Goal: Feedback & Contribution: Contribute content

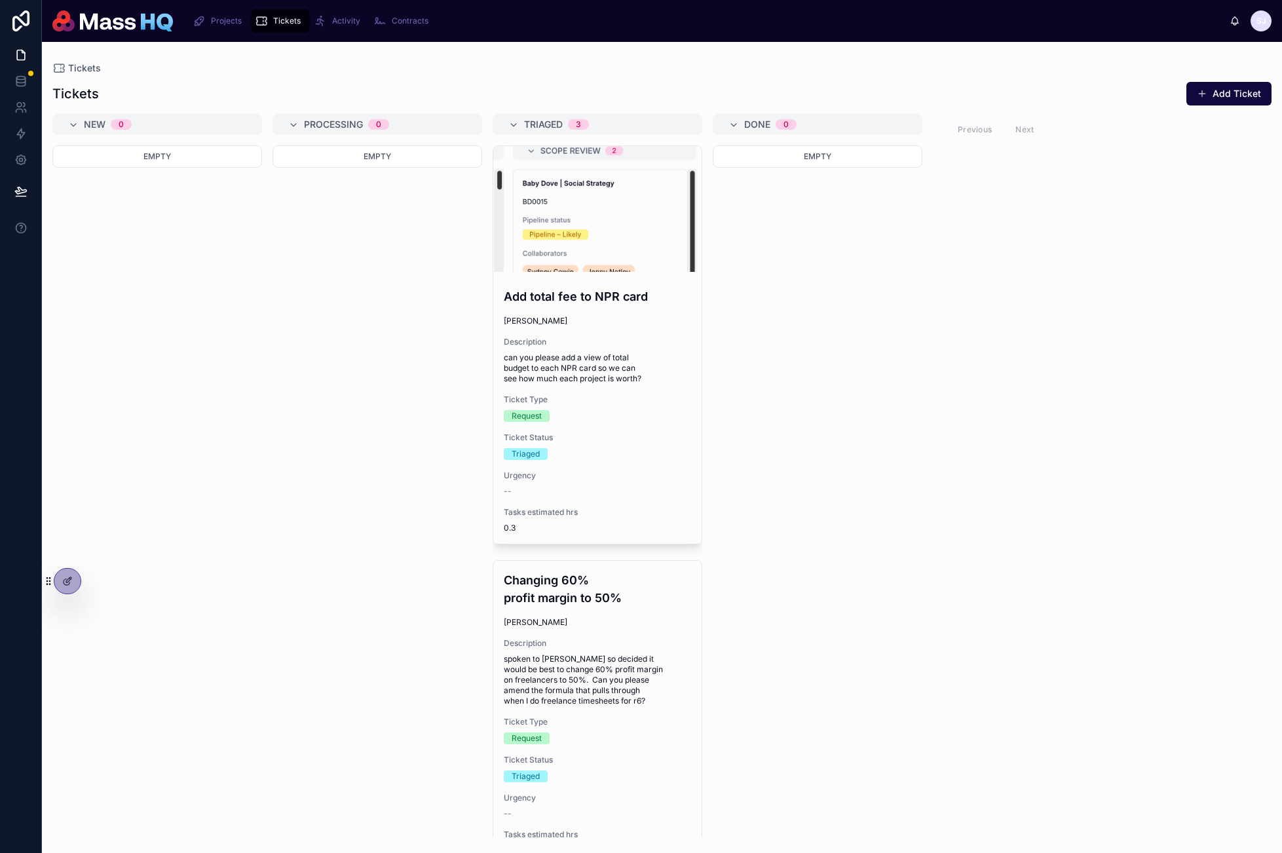
scroll to position [322, 0]
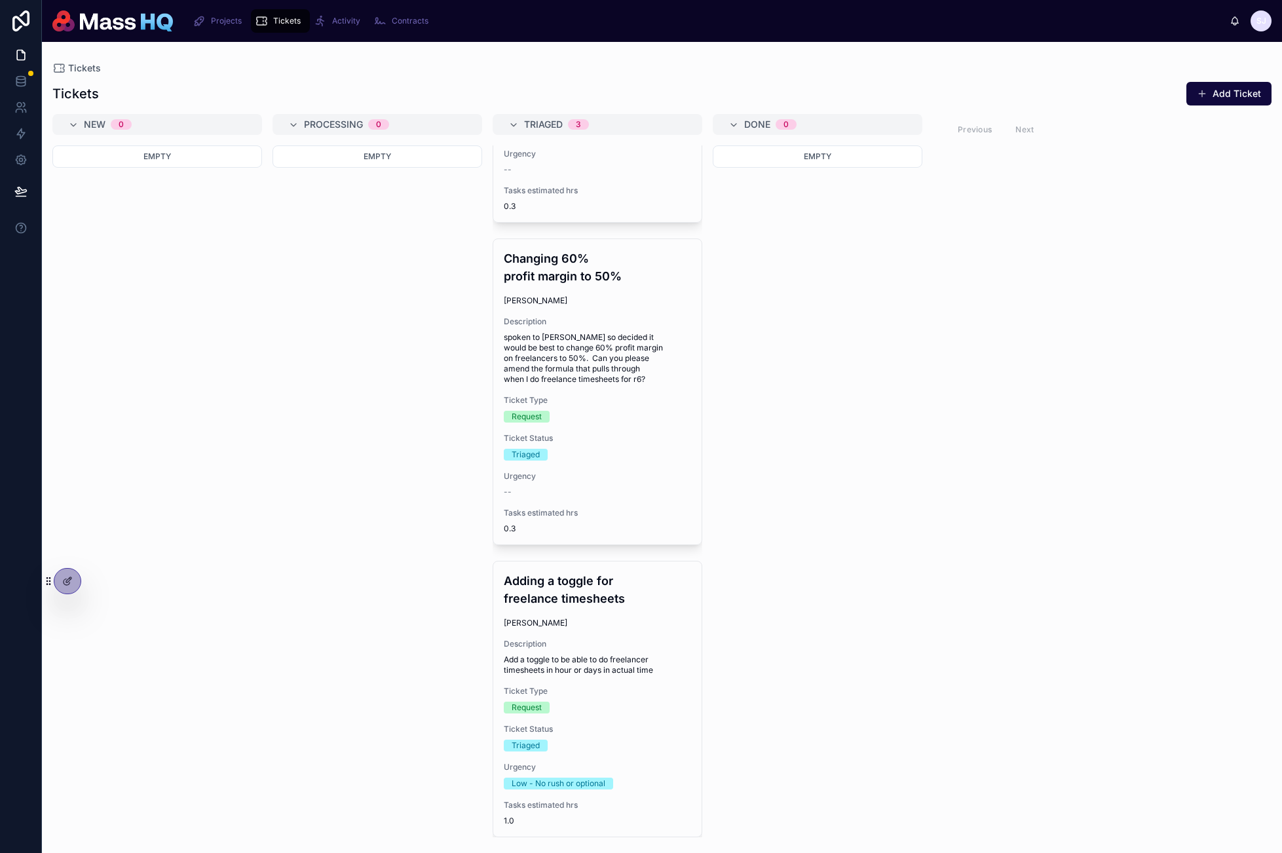
drag, startPoint x: 1006, startPoint y: 367, endPoint x: 743, endPoint y: 251, distance: 287.2
click at [1005, 367] on div "New 0 Empty Processing 0 Empty Triaged 3 Add total fee to NPR card [PERSON_NAME…" at bounding box center [662, 475] width 1240 height 723
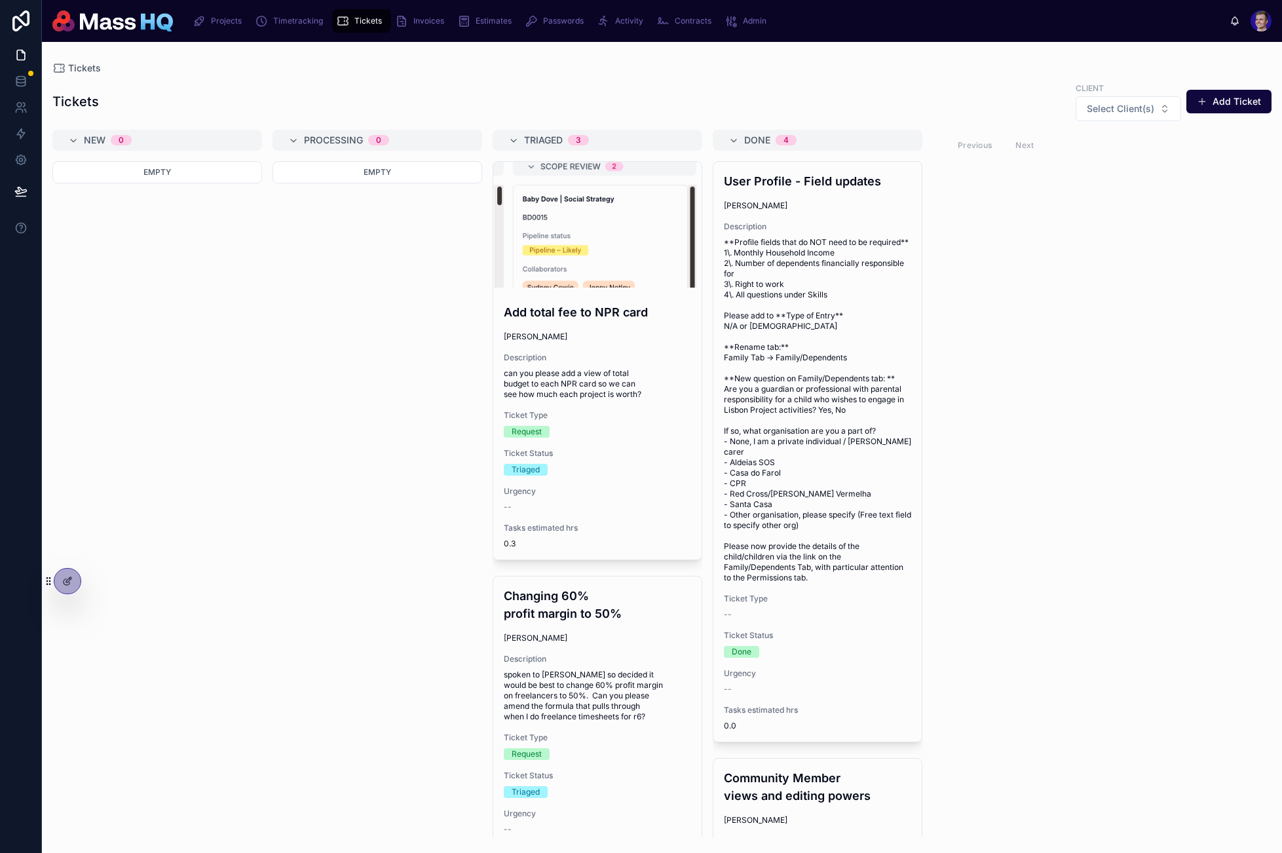
click at [252, 18] on link "Timetracking" at bounding box center [291, 21] width 81 height 24
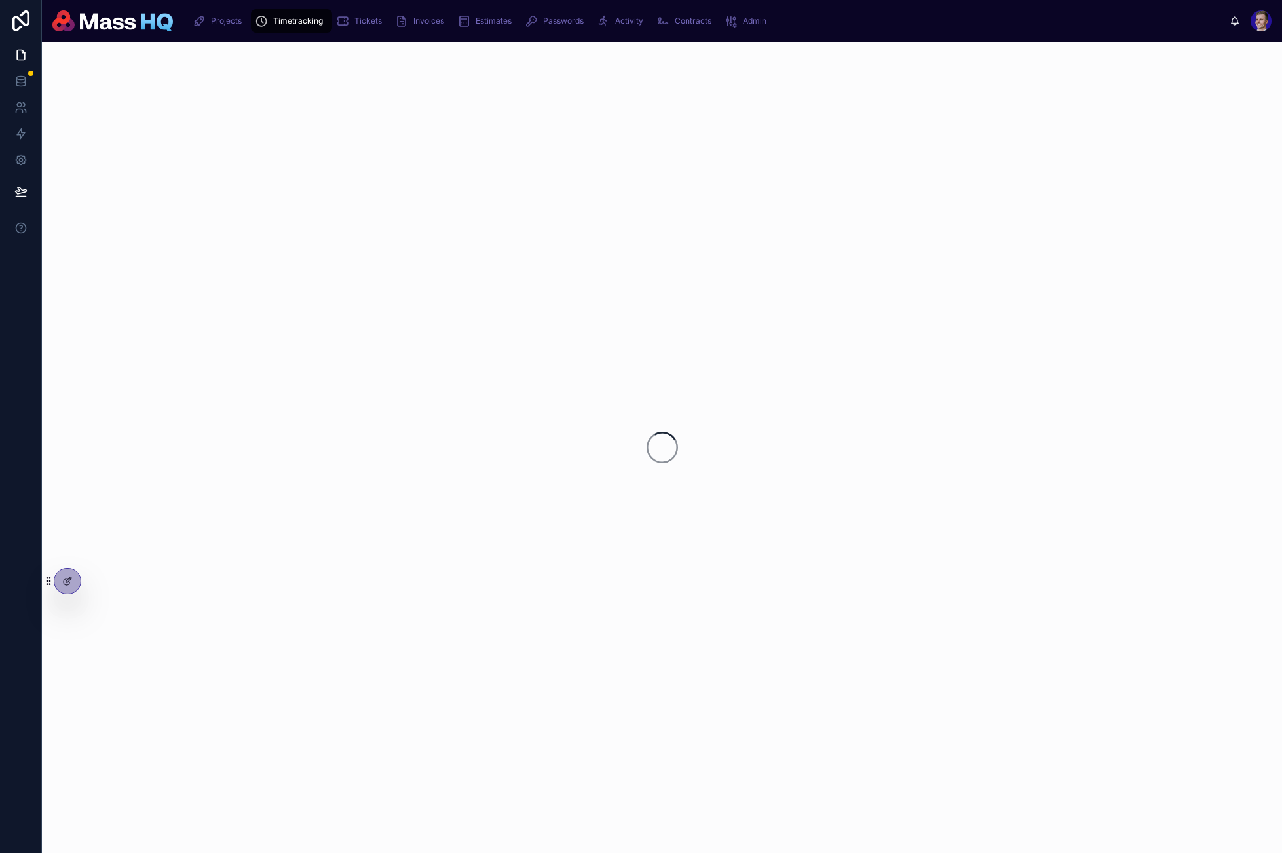
click at [238, 18] on span "Projects" at bounding box center [226, 21] width 31 height 10
click at [230, 18] on span "Projects" at bounding box center [226, 21] width 31 height 10
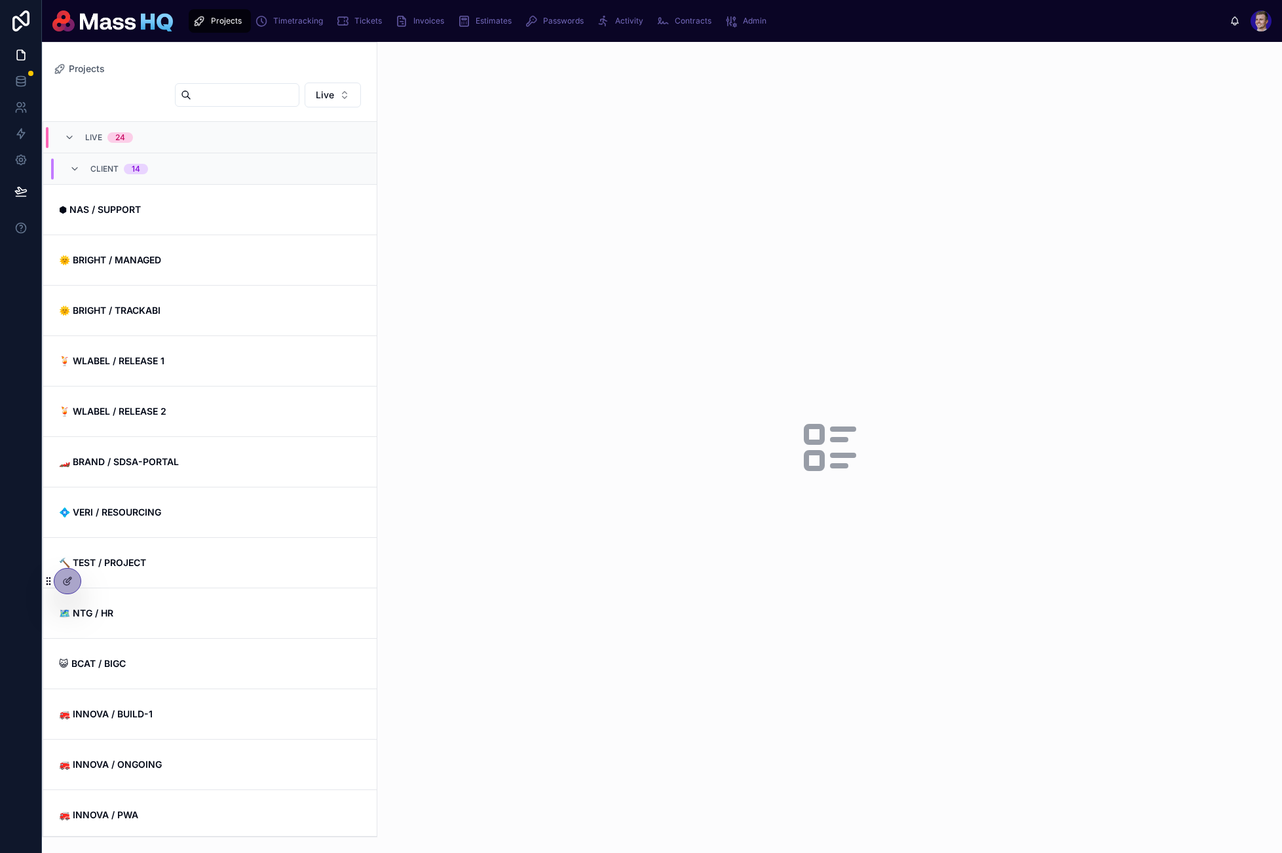
click at [204, 375] on link "🍹 WLABEL / RELEASE 1" at bounding box center [209, 361] width 333 height 50
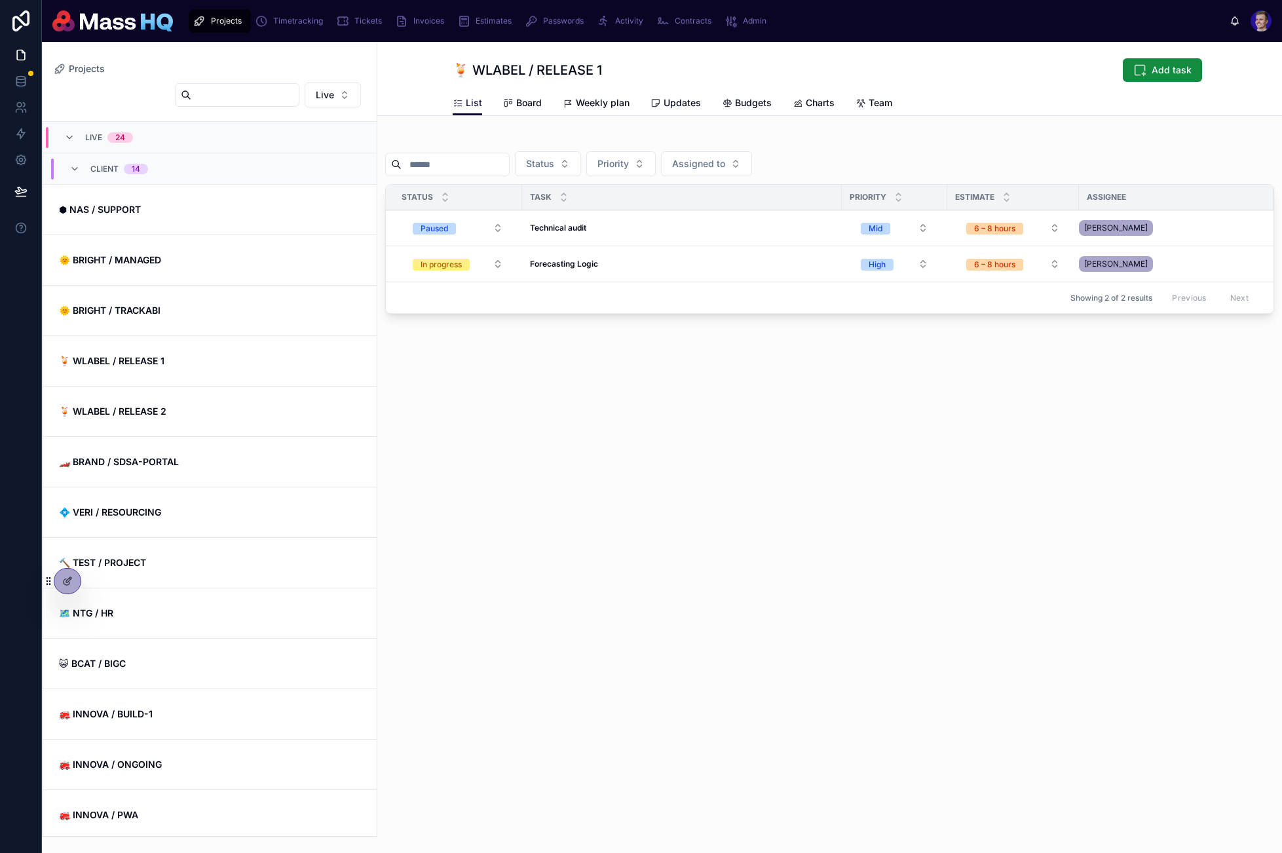
click at [683, 102] on span "Updates" at bounding box center [682, 102] width 37 height 13
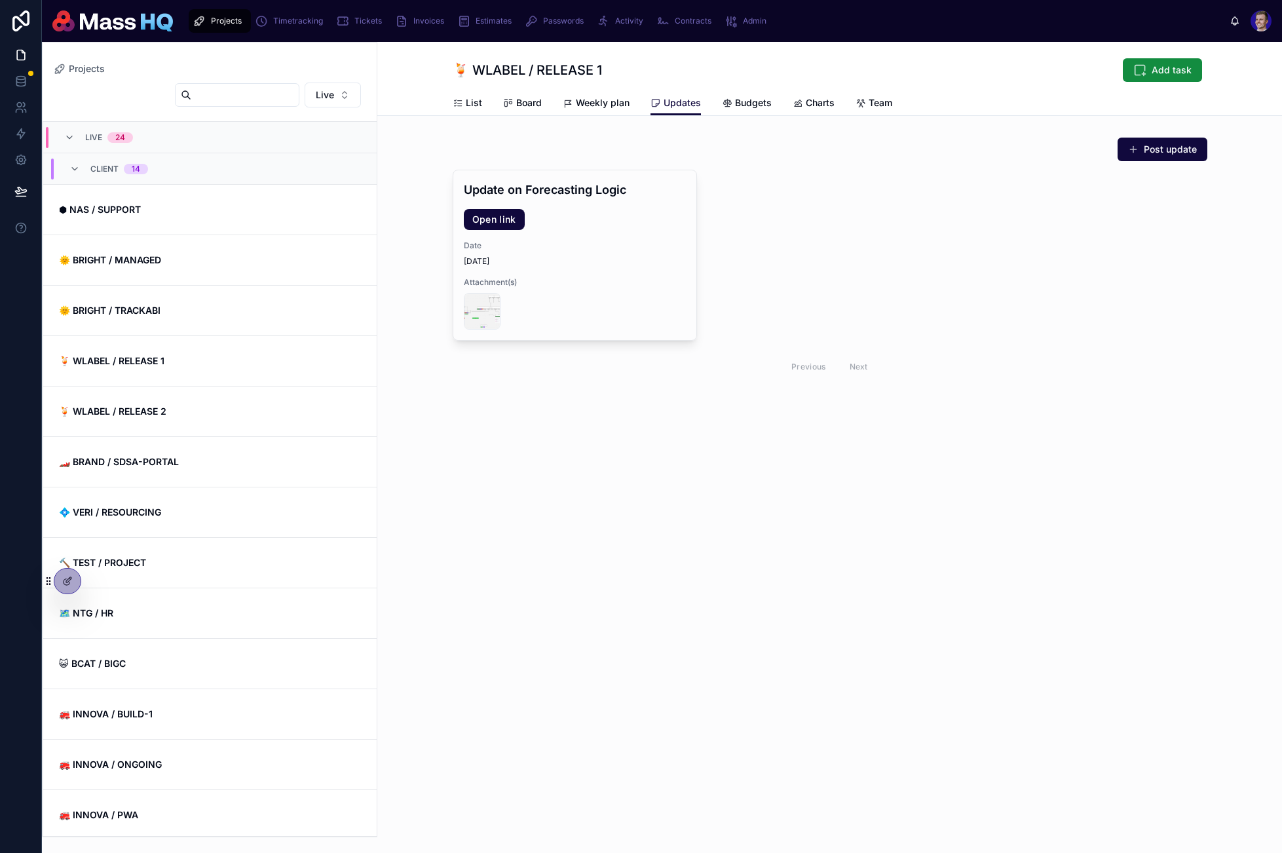
click at [1165, 143] on button "Post update" at bounding box center [1163, 150] width 90 height 24
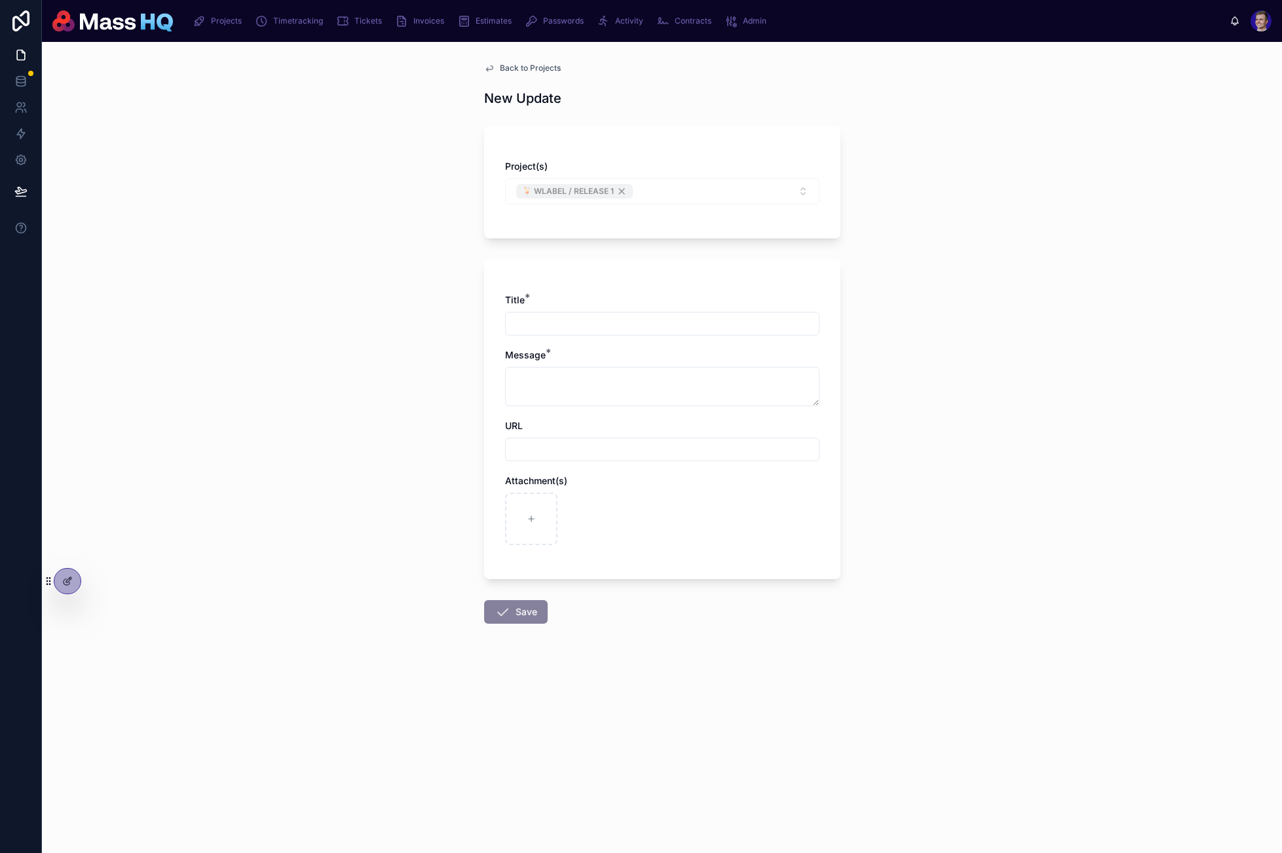
click at [631, 326] on input "text" at bounding box center [662, 323] width 313 height 18
type input "**********"
drag, startPoint x: 628, startPoint y: 368, endPoint x: 625, endPoint y: 375, distance: 8.3
click at [627, 369] on div "Message *" at bounding box center [662, 378] width 314 height 58
click at [626, 375] on textarea at bounding box center [662, 386] width 314 height 39
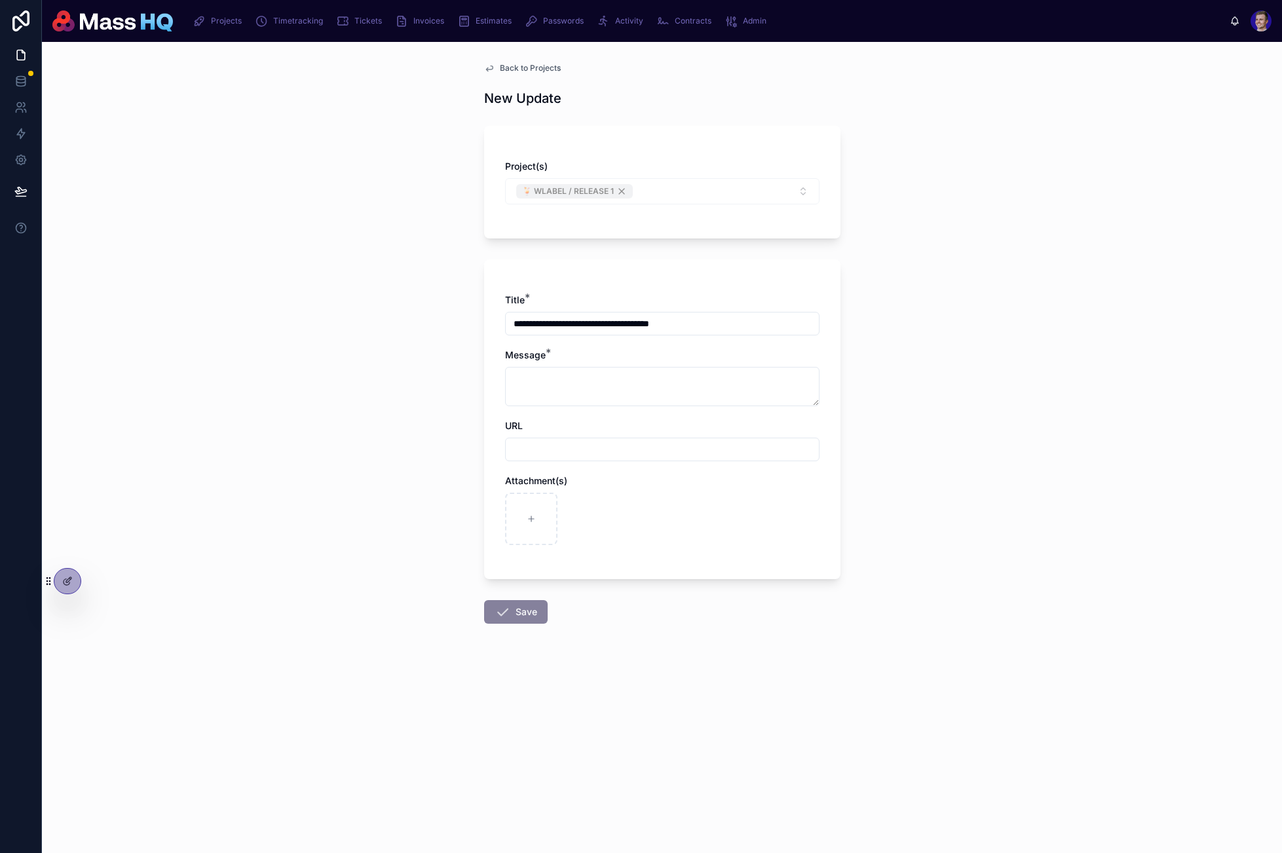
click at [599, 451] on input "text" at bounding box center [662, 449] width 313 height 18
paste input "**********"
type input "**********"
click at [649, 381] on textarea at bounding box center [662, 386] width 314 height 39
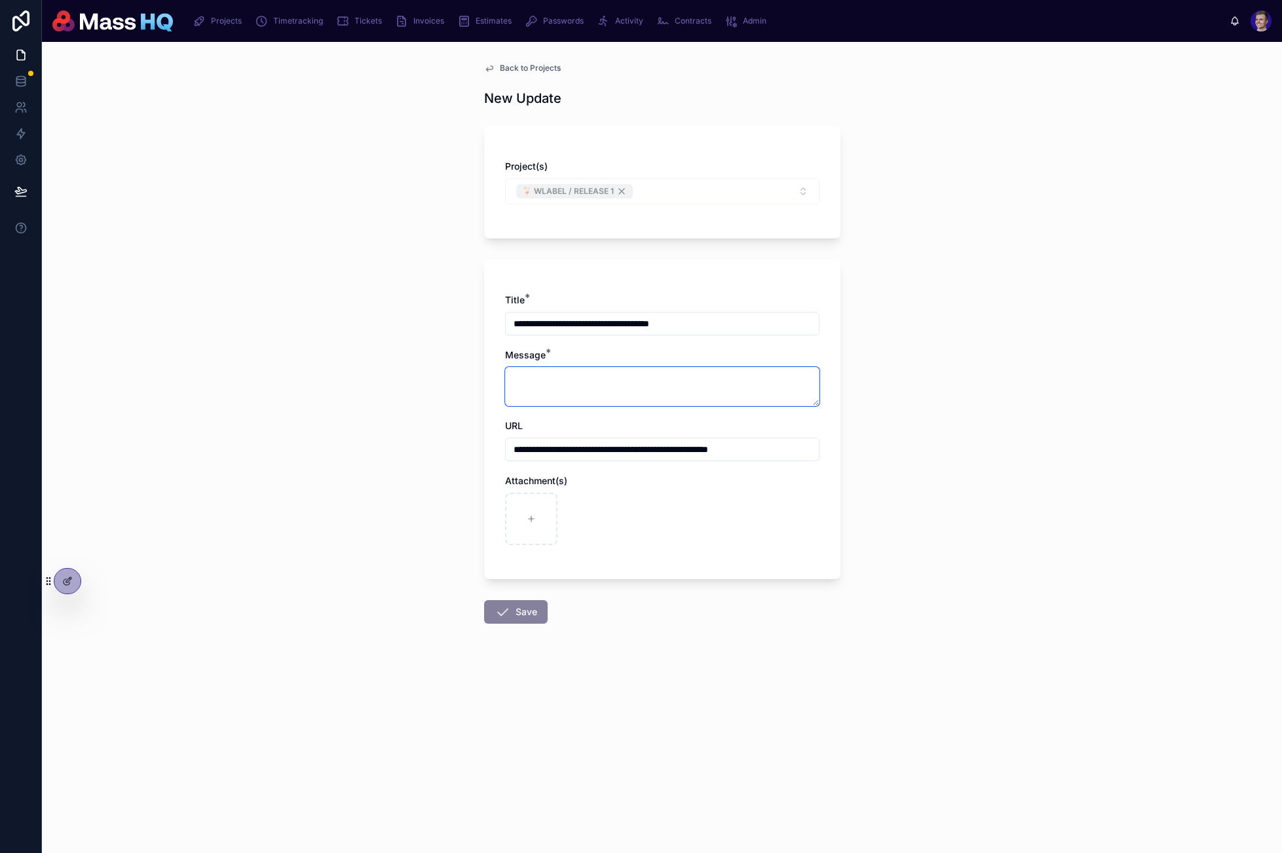
scroll to position [0, 0]
click at [577, 323] on input "**********" at bounding box center [662, 323] width 313 height 18
click at [632, 406] on div "**********" at bounding box center [662, 425] width 314 height 265
click at [639, 396] on textarea at bounding box center [662, 386] width 314 height 39
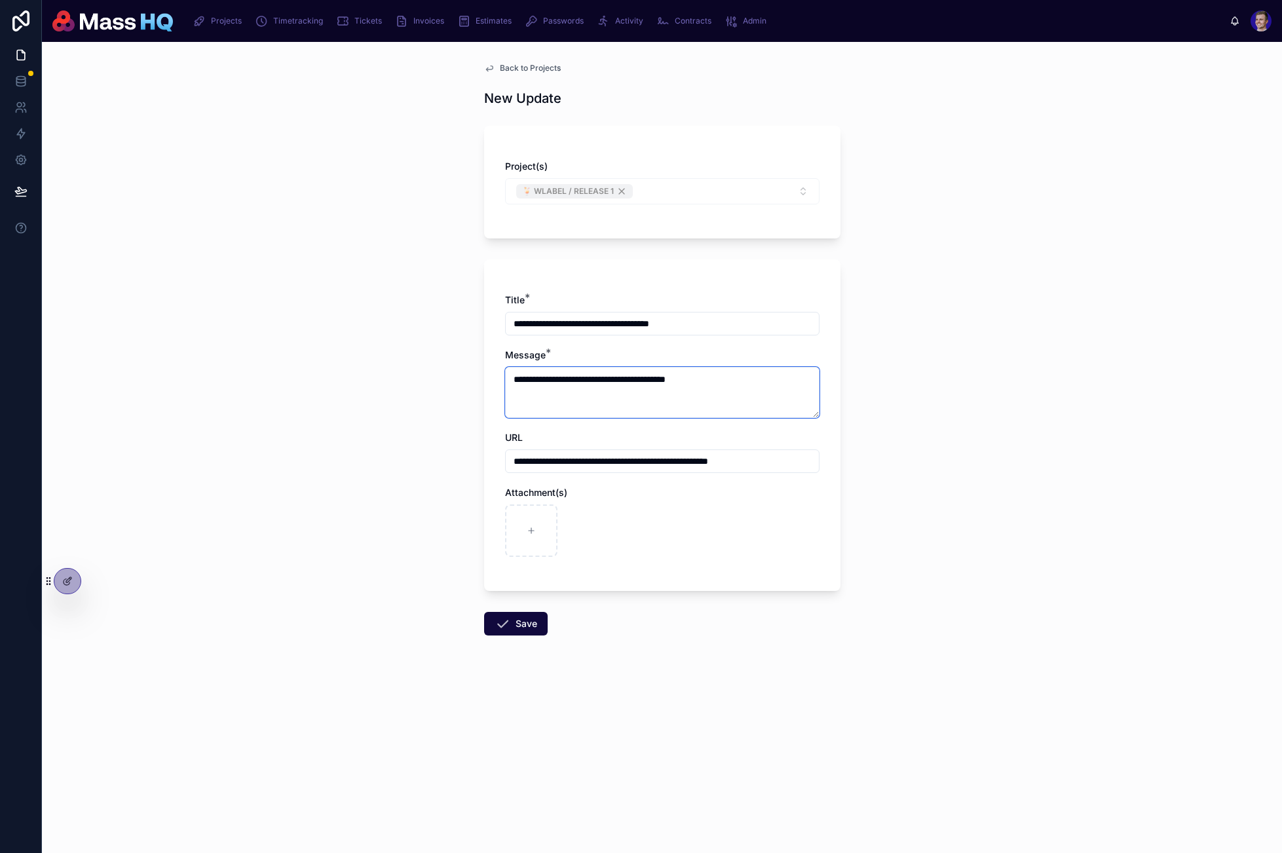
click at [512, 379] on textarea "**********" at bounding box center [662, 392] width 314 height 51
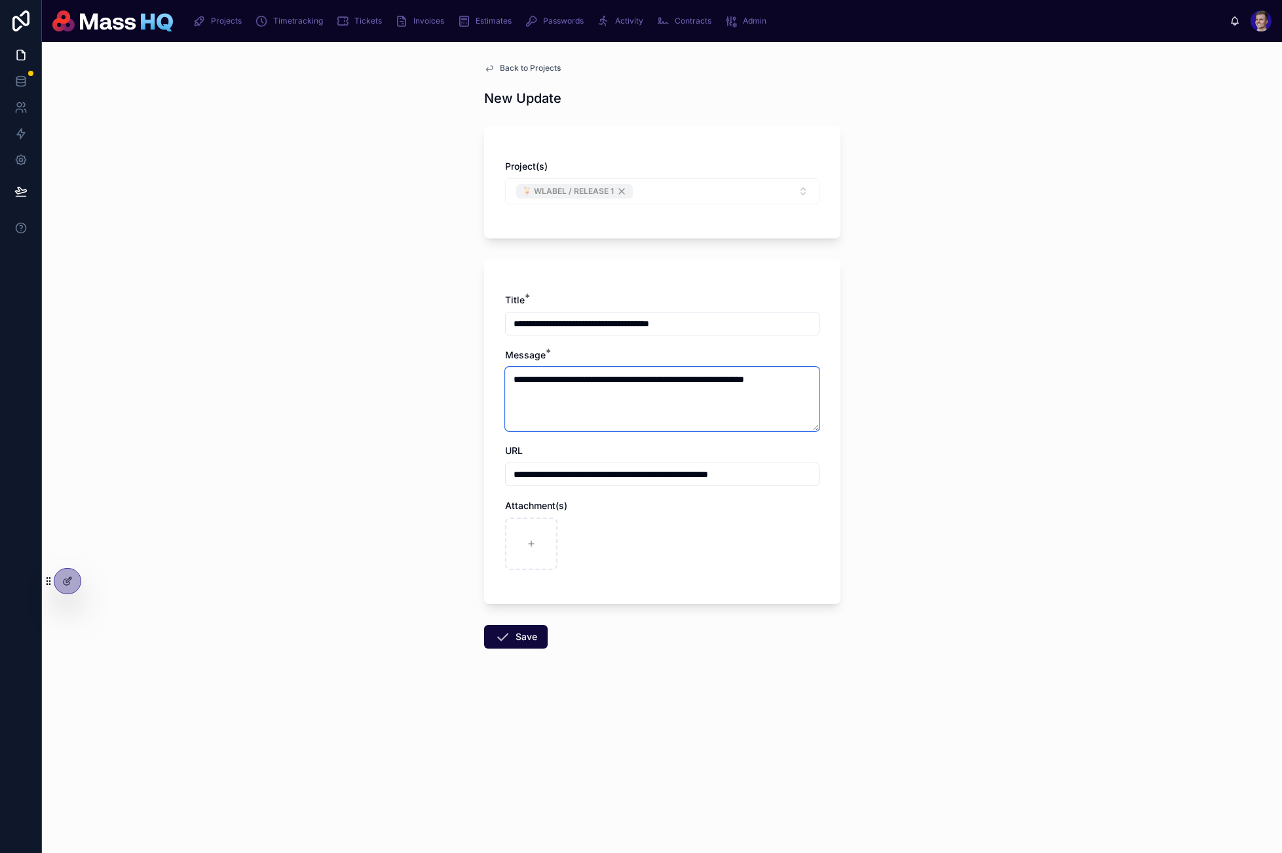
drag, startPoint x: 665, startPoint y: 390, endPoint x: 653, endPoint y: 396, distance: 13.2
click at [665, 391] on textarea "**********" at bounding box center [662, 399] width 314 height 64
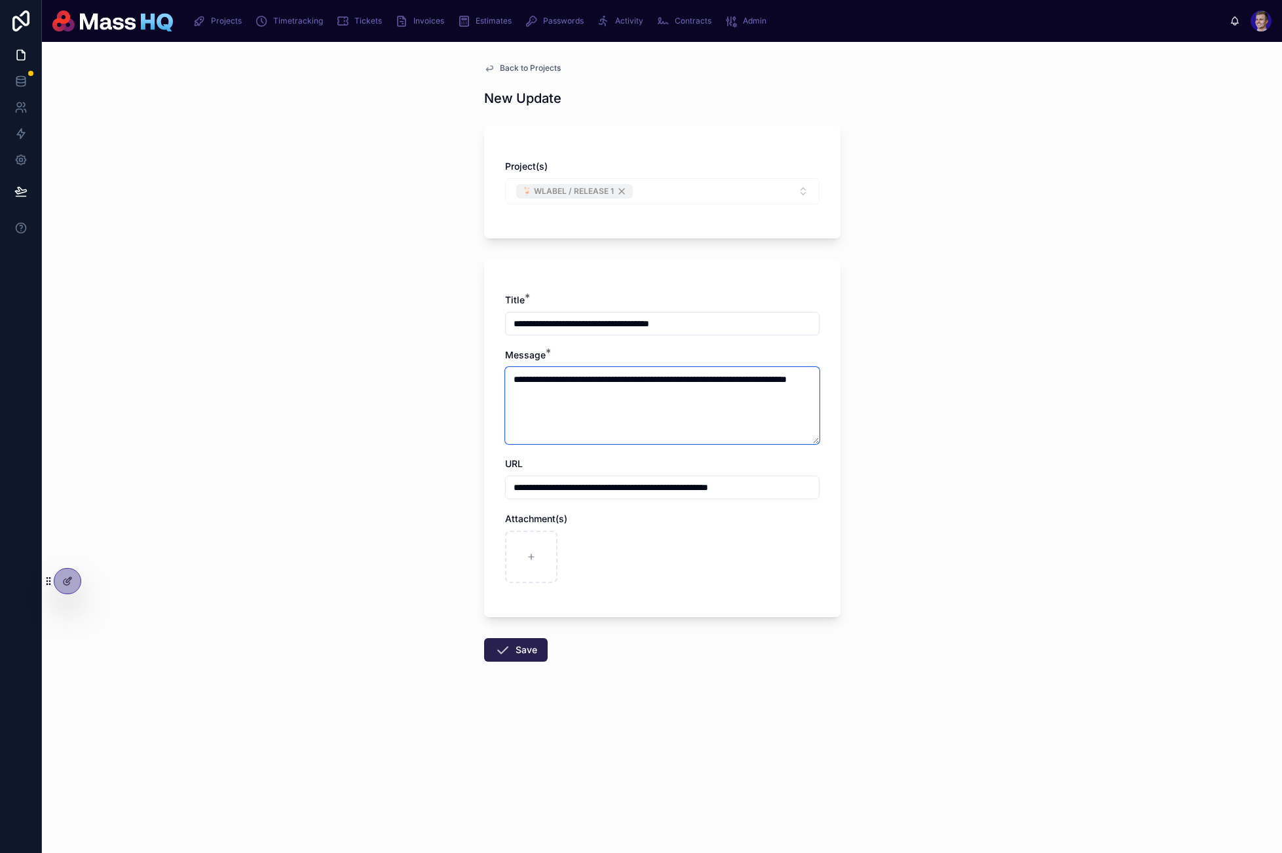
type textarea "**********"
click at [520, 645] on button "Save" at bounding box center [516, 650] width 64 height 24
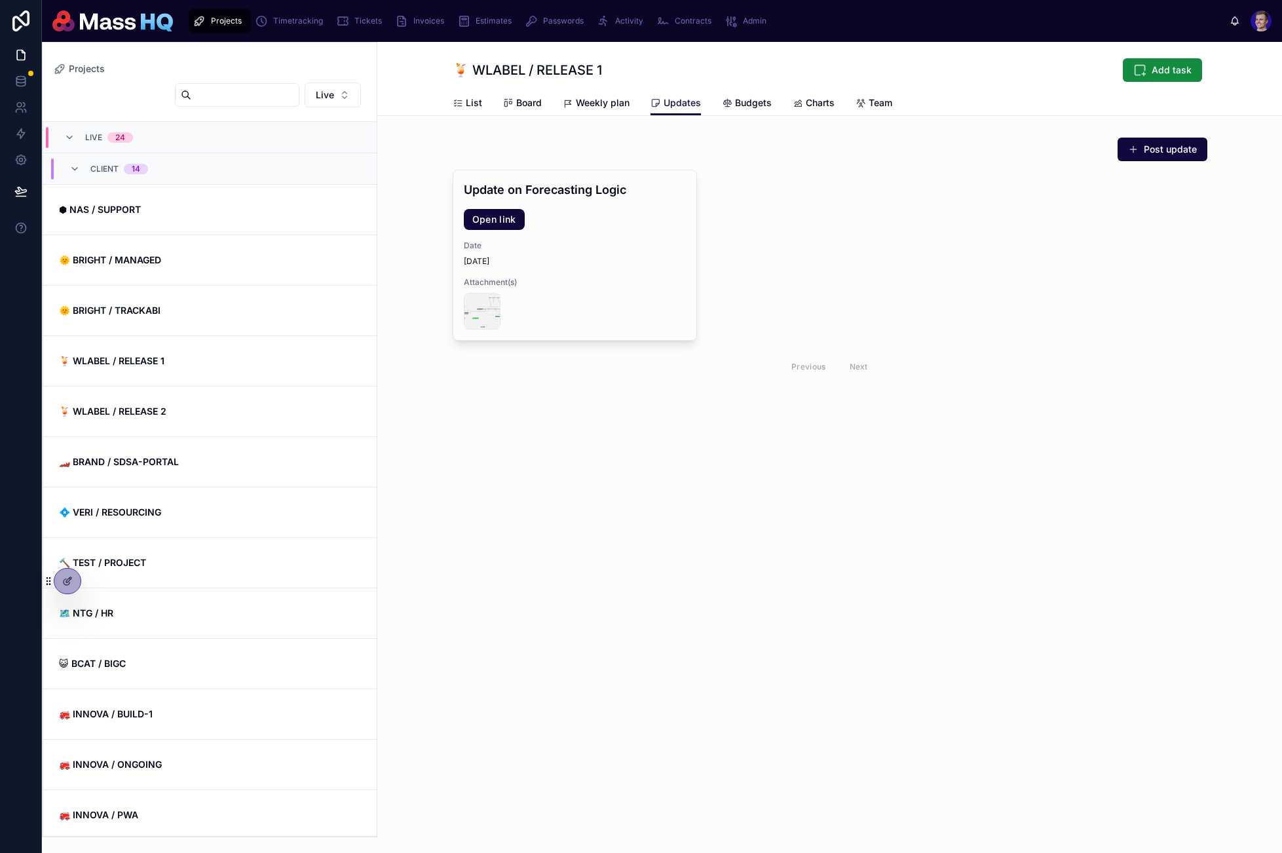
scroll to position [214, 0]
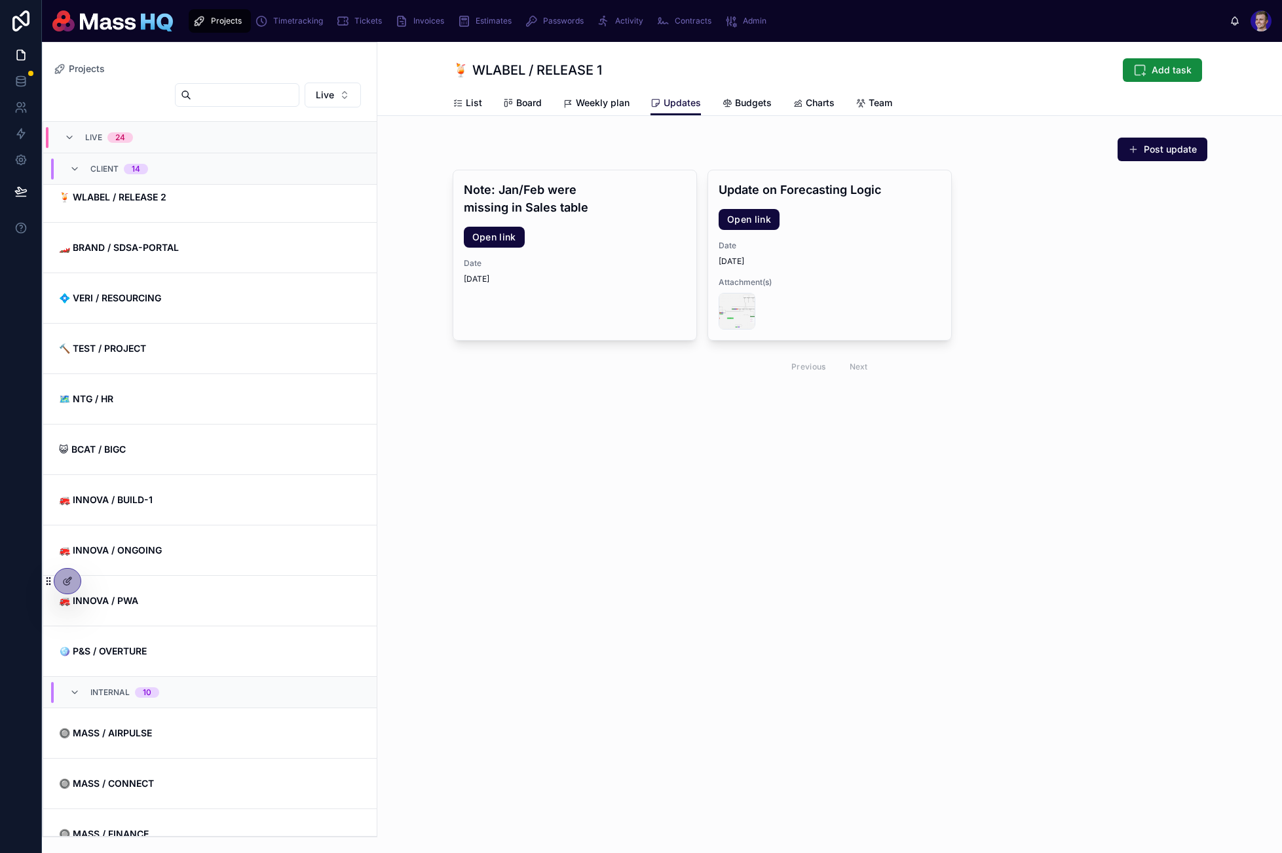
drag, startPoint x: 742, startPoint y: 534, endPoint x: 738, endPoint y: 527, distance: 8.2
click at [742, 535] on div "Projects 🍹 WLABEL / RELEASE 1 Add task Updates List Board Weekly plan Updates B…" at bounding box center [829, 447] width 905 height 811
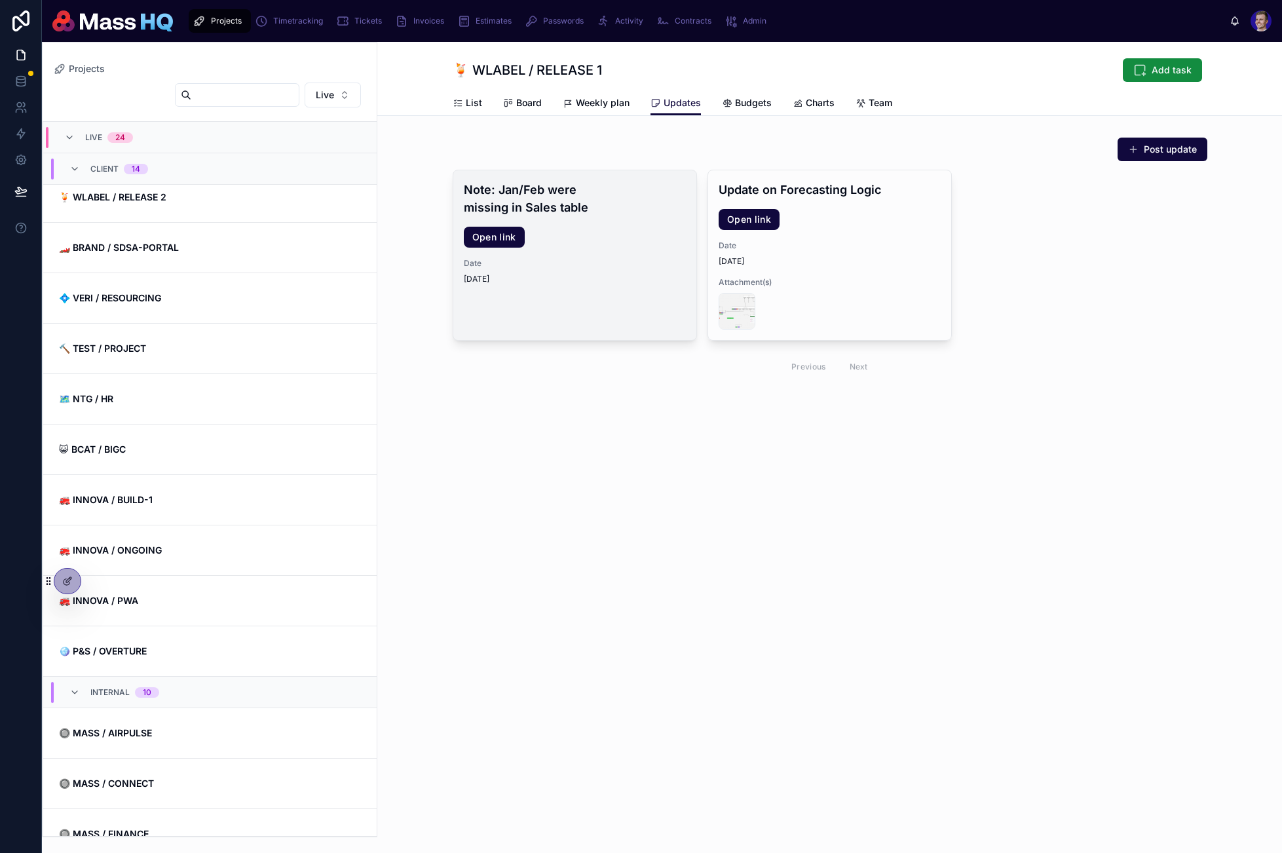
click at [578, 214] on h4 "Note: Jan/Feb were missing in Sales table" at bounding box center [575, 198] width 222 height 35
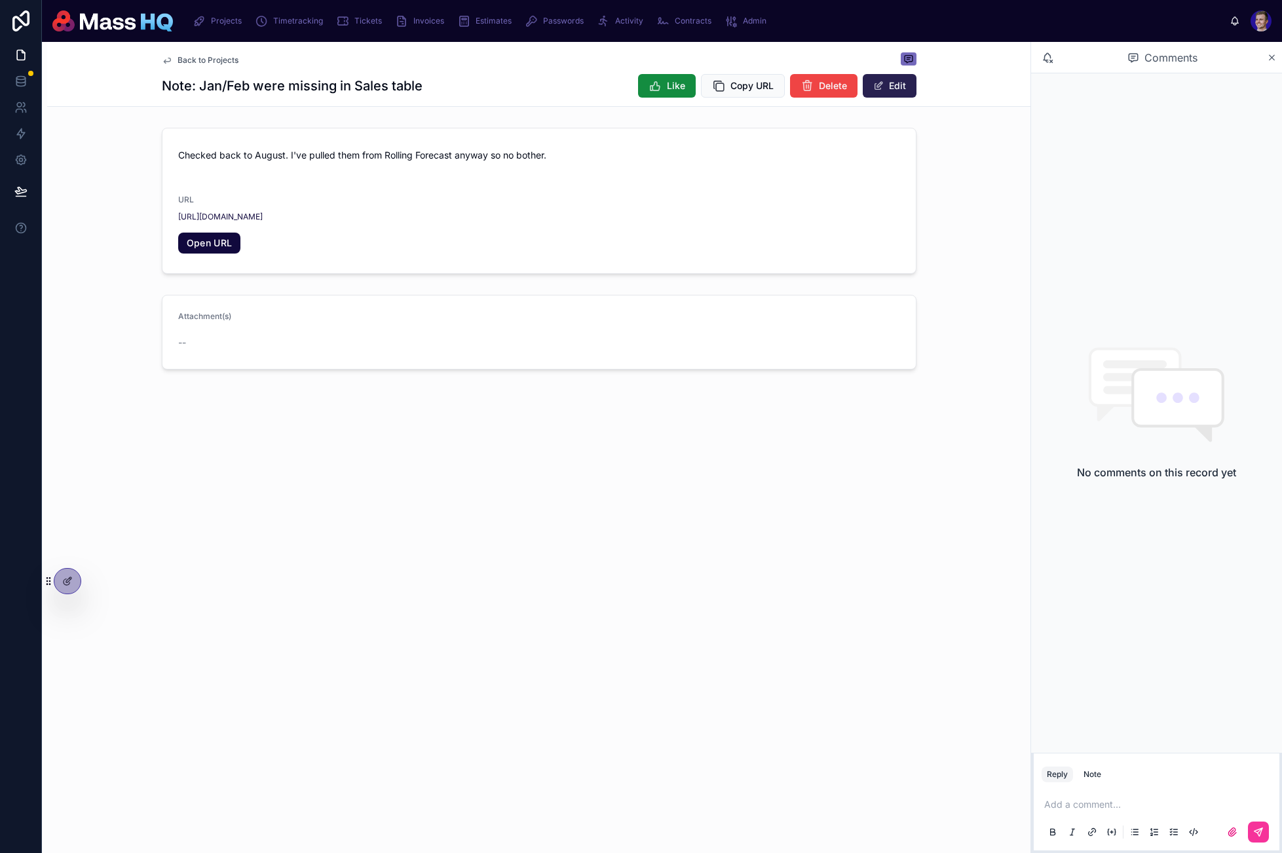
click at [909, 83] on button "Edit" at bounding box center [890, 86] width 54 height 24
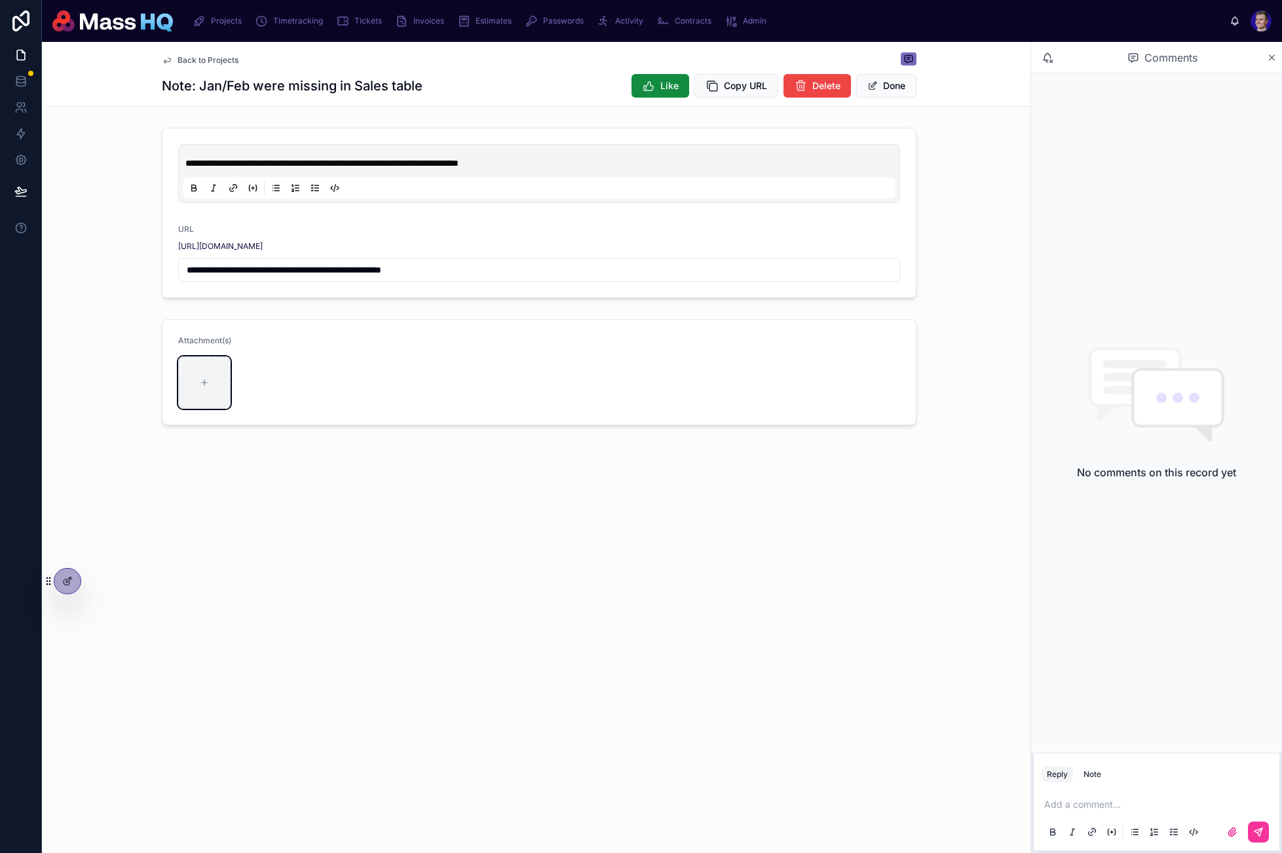
click at [197, 383] on div at bounding box center [204, 382] width 52 height 52
click at [159, 398] on div "Attachment(s)" at bounding box center [538, 372] width 983 height 117
click at [193, 390] on div at bounding box center [204, 382] width 52 height 52
type input "**********"
click at [894, 81] on button "Done" at bounding box center [886, 86] width 60 height 24
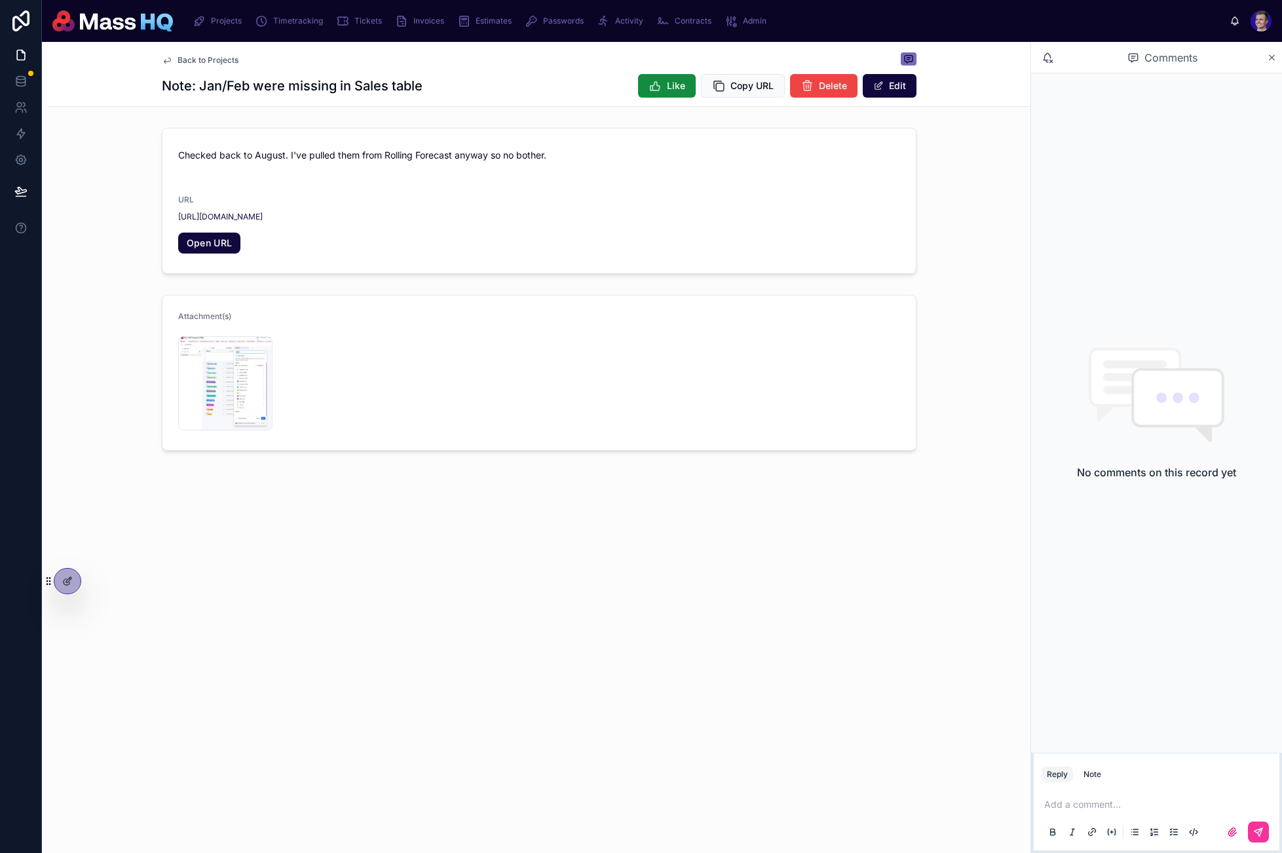
click at [219, 61] on span "Back to Projects" at bounding box center [208, 60] width 61 height 10
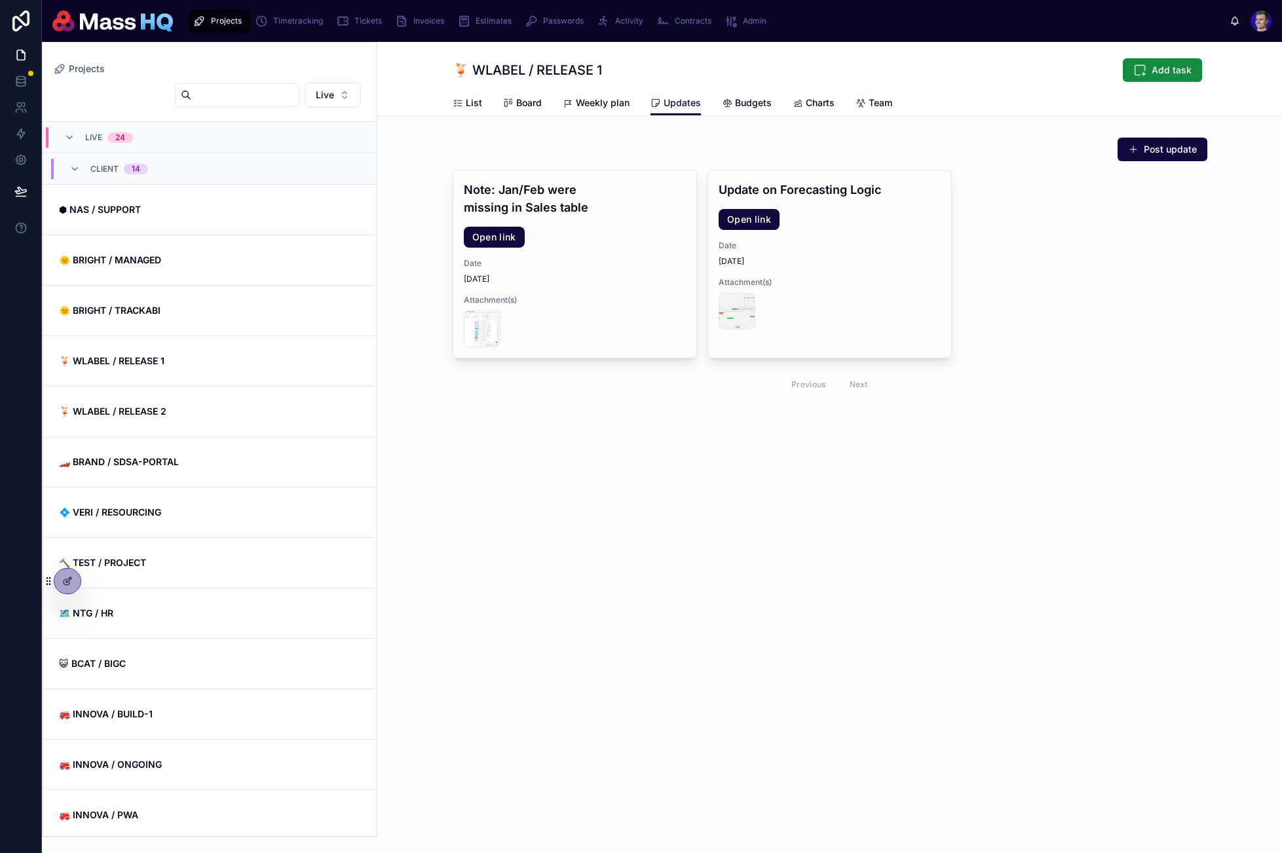
scroll to position [214, 0]
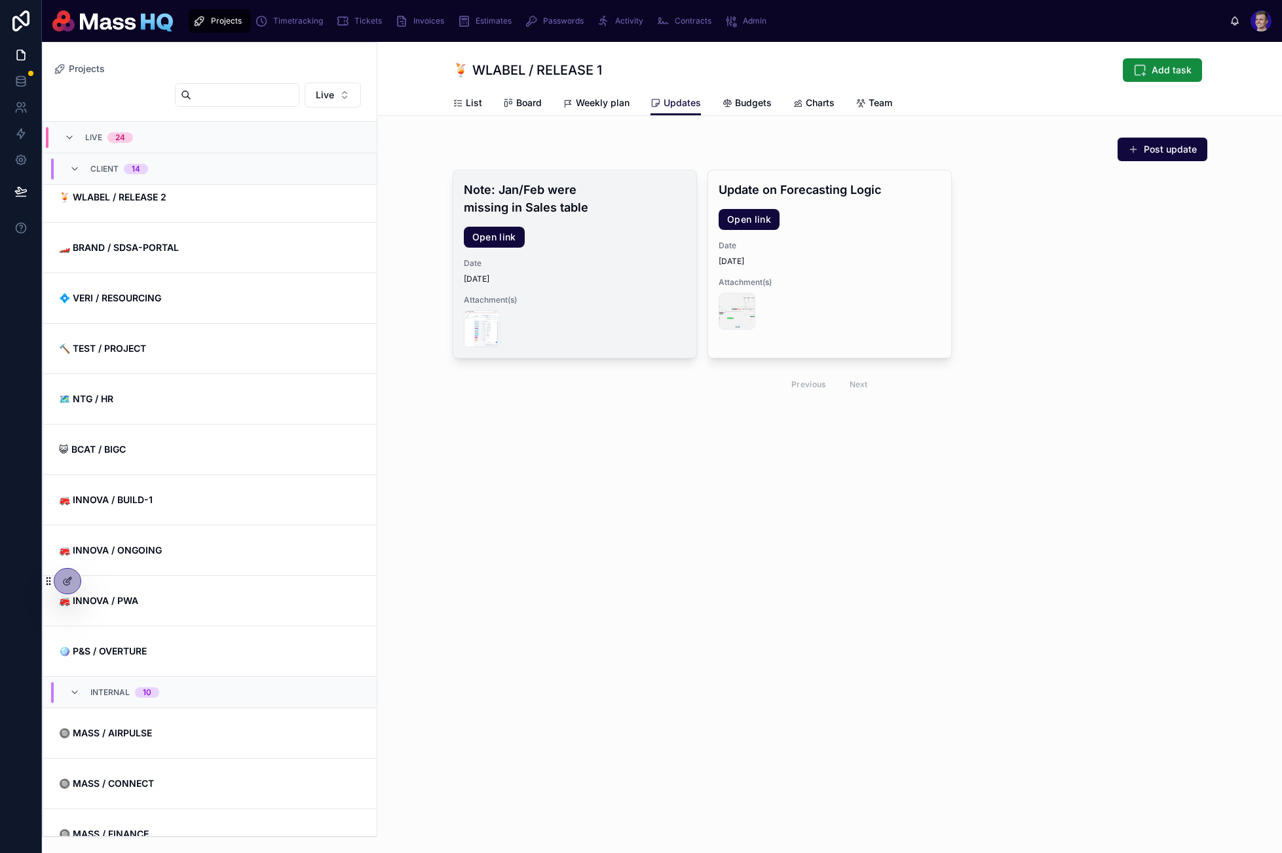
click at [556, 188] on h4 "Note: Jan/Feb were missing in Sales table" at bounding box center [575, 198] width 222 height 35
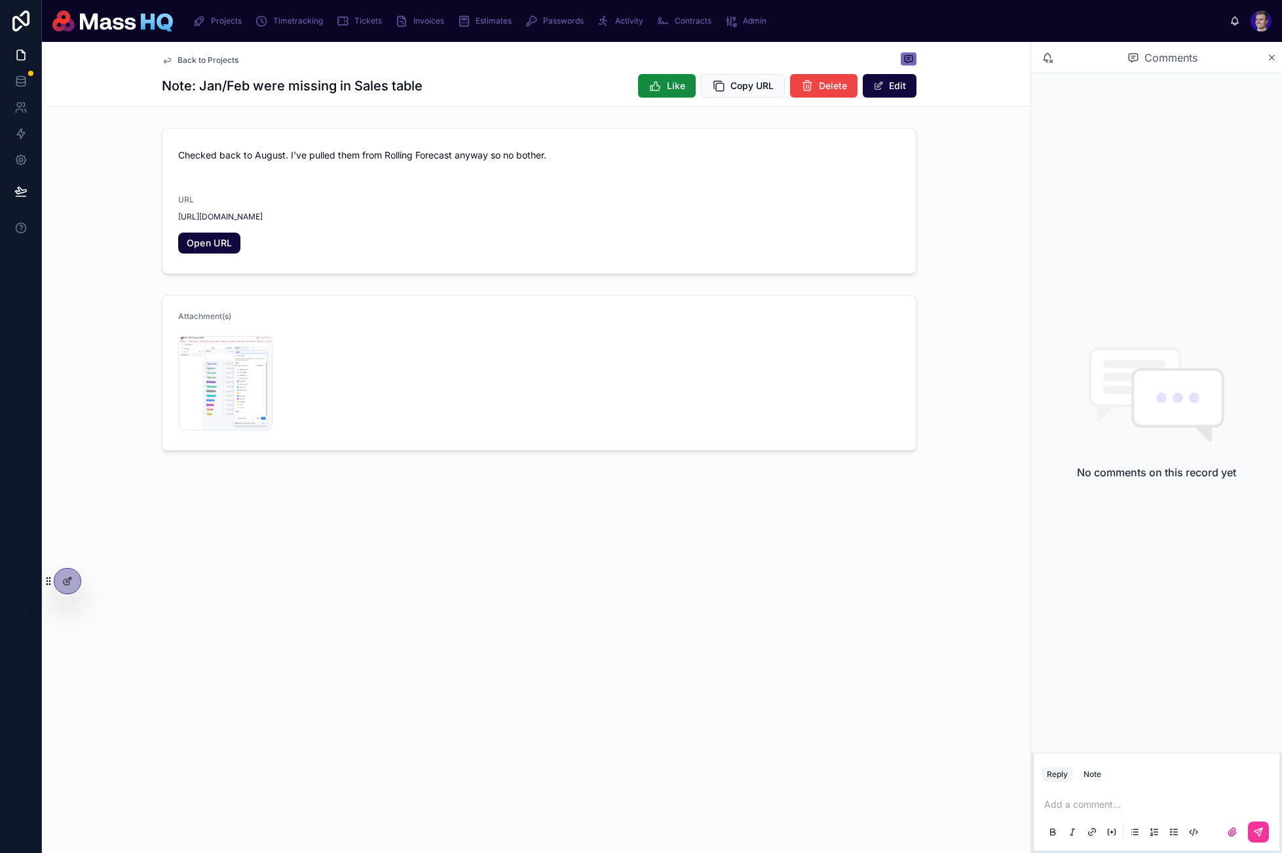
click at [0, 0] on icon at bounding box center [0, 0] width 0 height 0
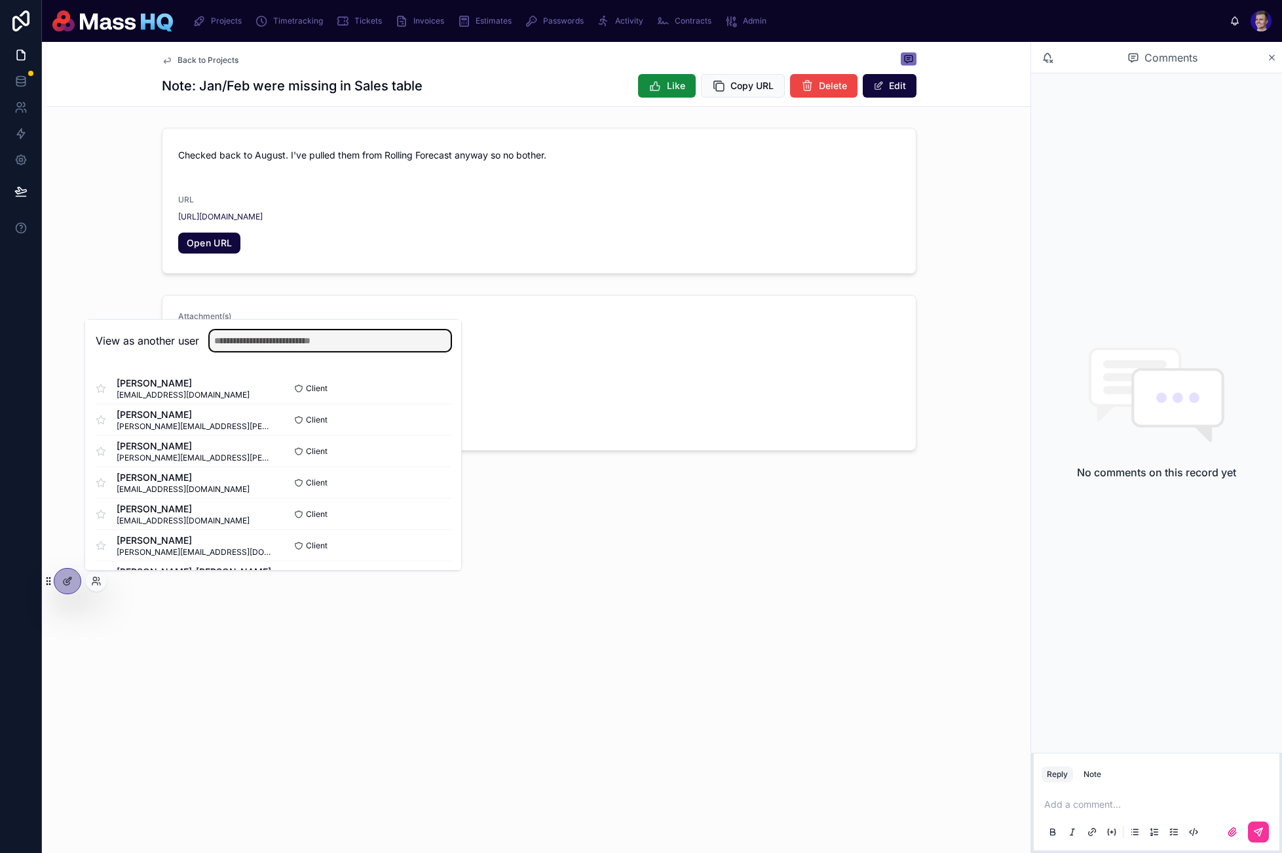
click at [291, 343] on input "text" at bounding box center [330, 340] width 241 height 21
click at [0, 0] on button "Select" at bounding box center [0, 0] width 0 height 0
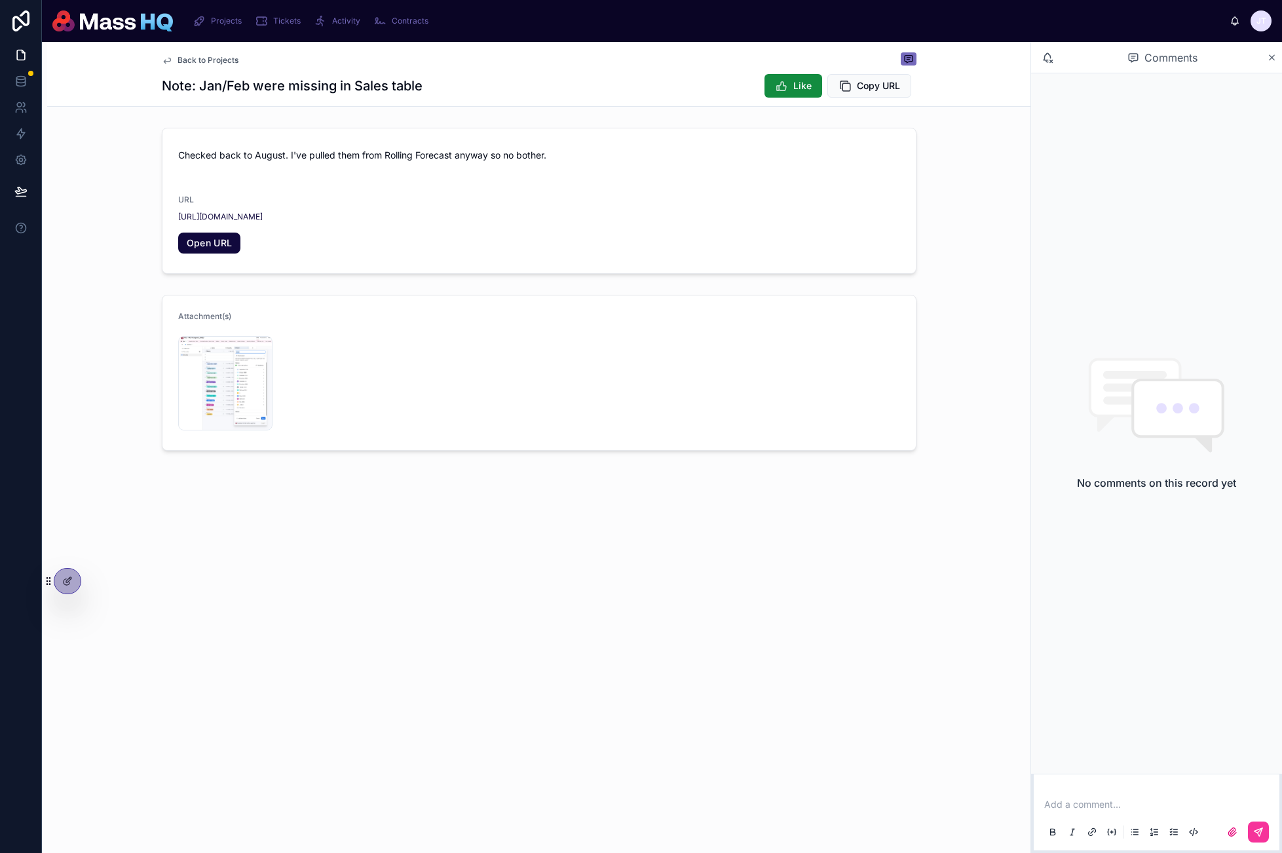
click at [288, 731] on div "Back to Projects Note: Jan/Feb were missing in Sales table Like Copy URL Checke…" at bounding box center [536, 447] width 989 height 811
click at [66, 580] on icon at bounding box center [67, 581] width 10 height 10
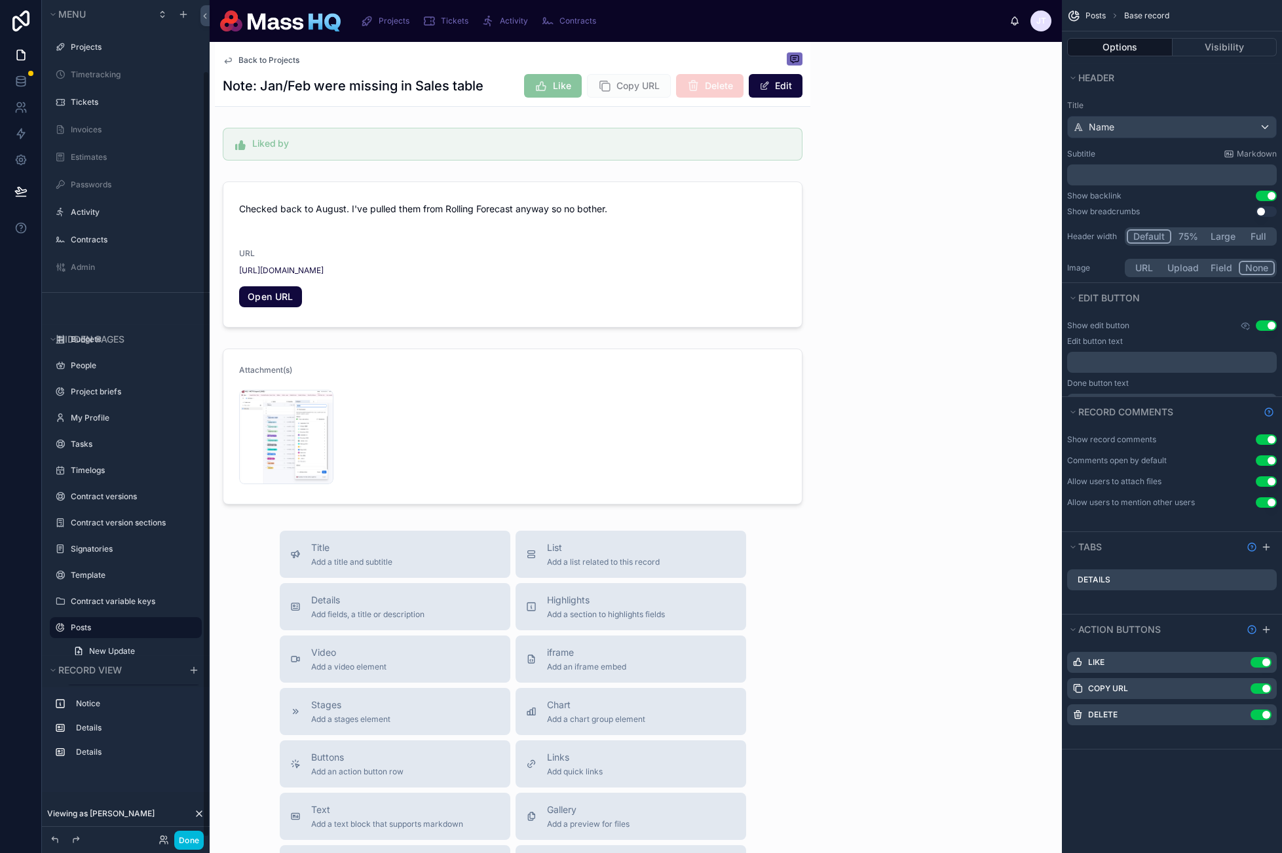
scroll to position [77, 0]
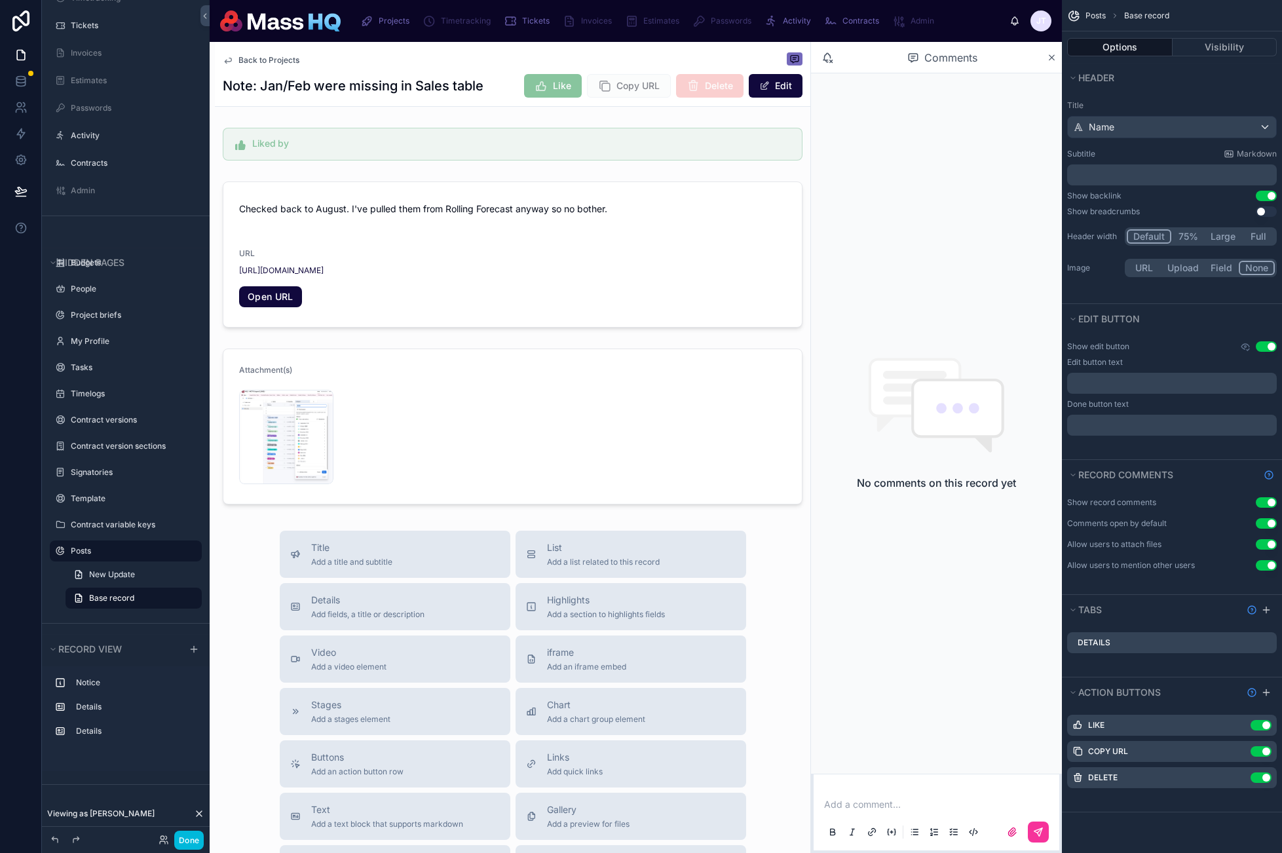
click at [0, 0] on icon "scrollable content" at bounding box center [0, 0] width 0 height 0
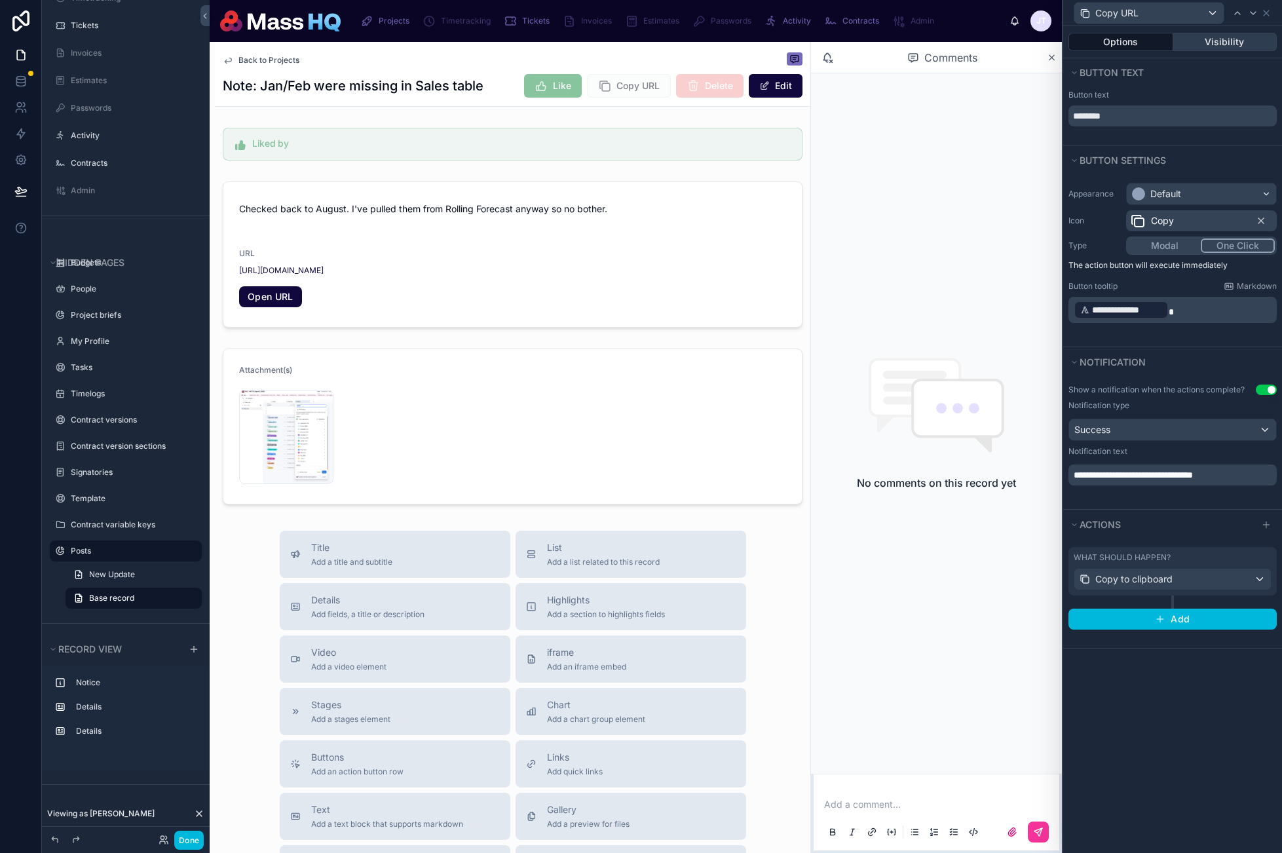
click at [1227, 45] on button "Visibility" at bounding box center [1225, 42] width 104 height 18
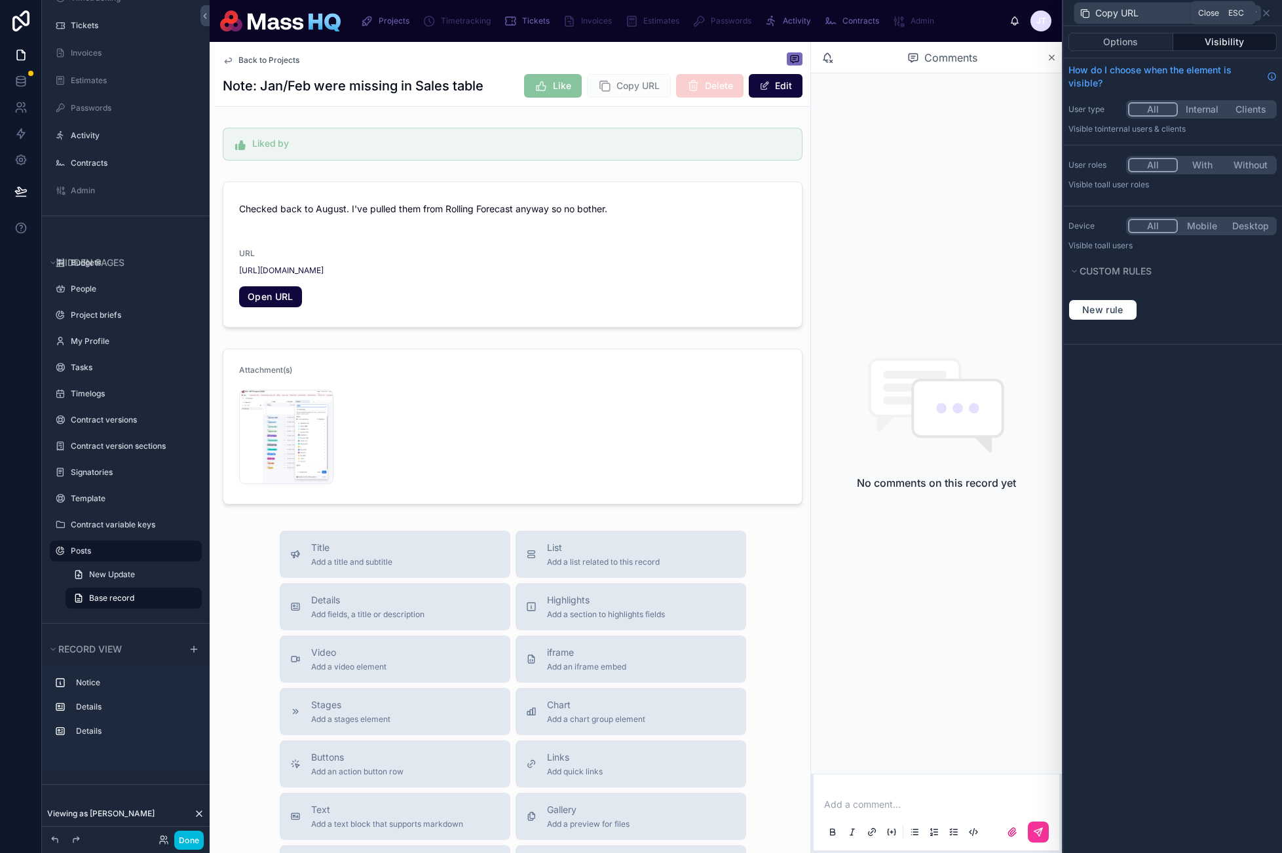
click at [1269, 11] on icon at bounding box center [1266, 13] width 10 height 10
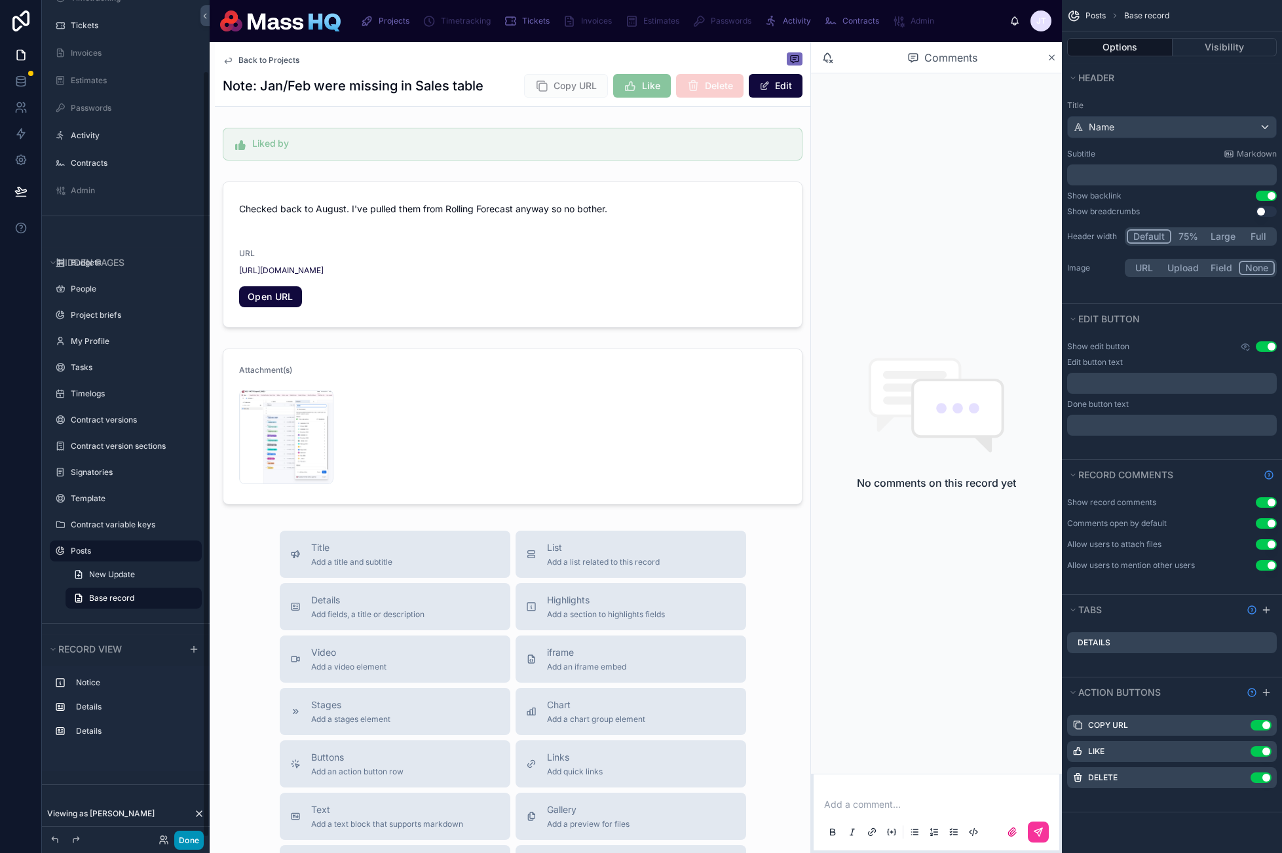
click at [190, 841] on button "Done" at bounding box center [188, 840] width 29 height 19
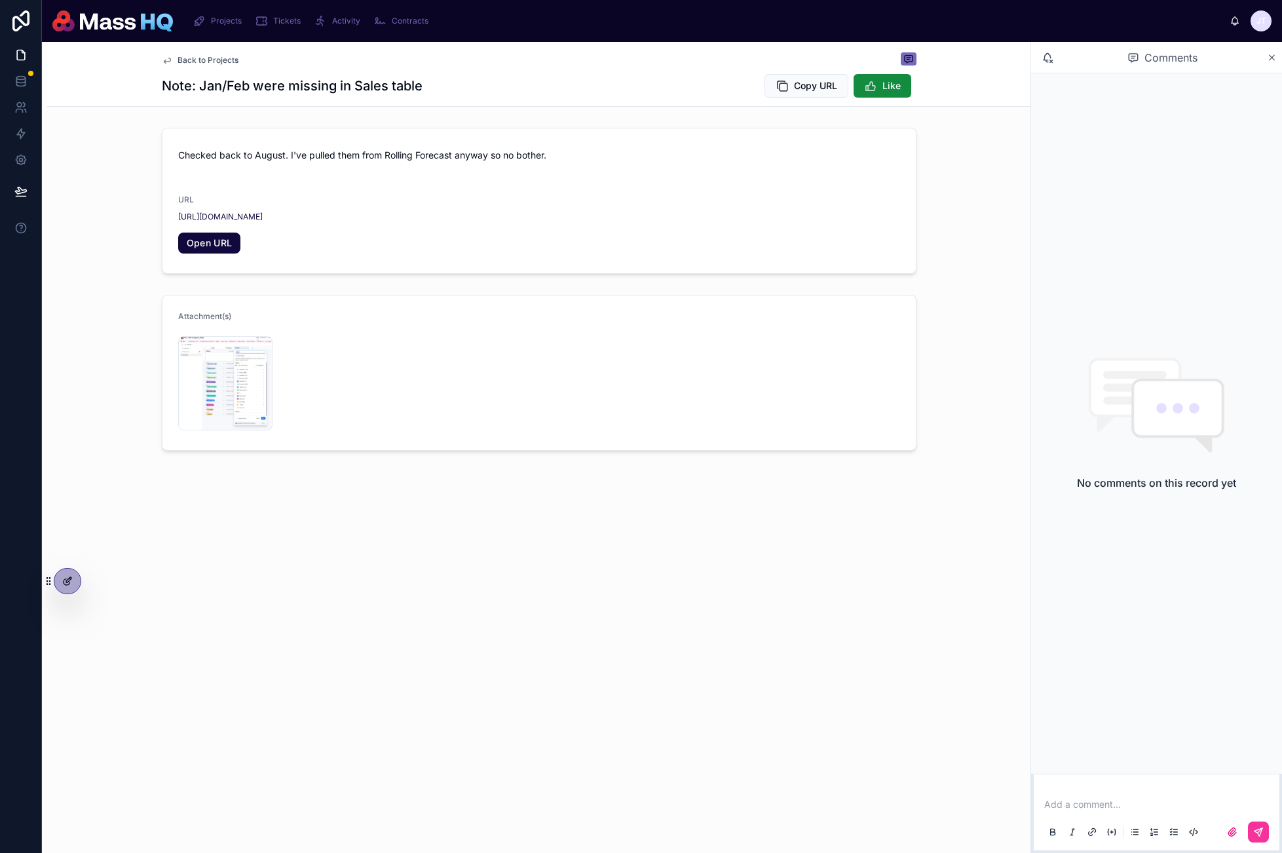
click at [71, 586] on div at bounding box center [67, 581] width 26 height 25
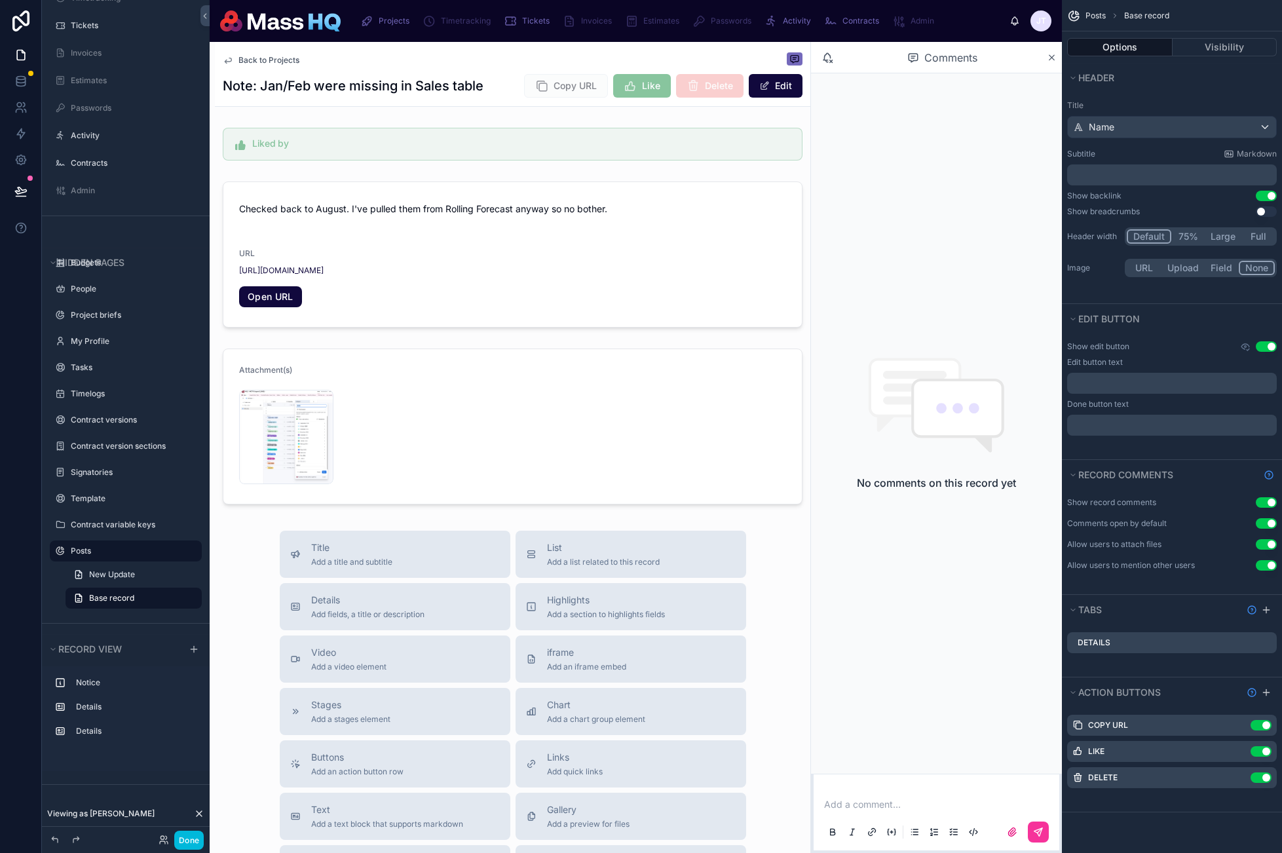
click at [0, 0] on icon "scrollable content" at bounding box center [0, 0] width 0 height 0
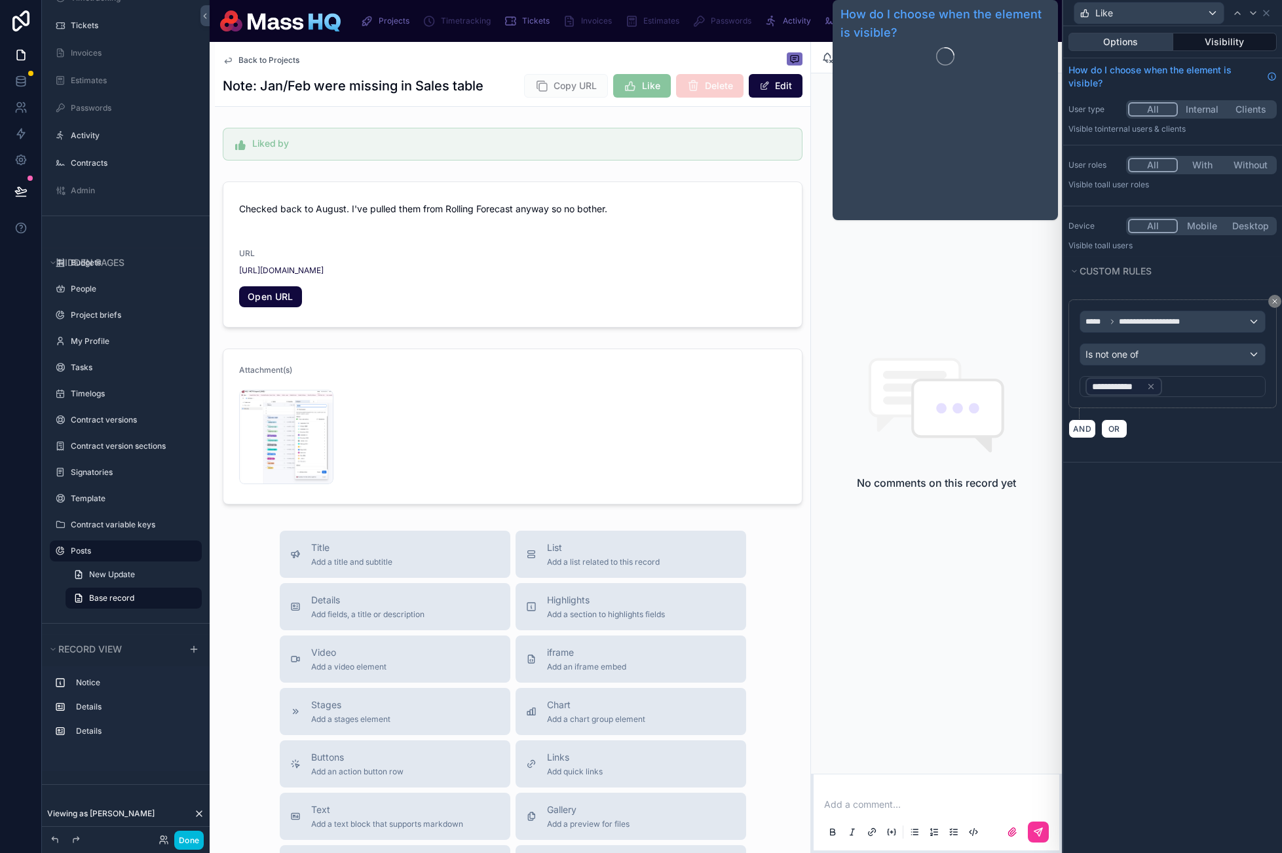
click at [1110, 44] on button "Options" at bounding box center [1121, 42] width 105 height 18
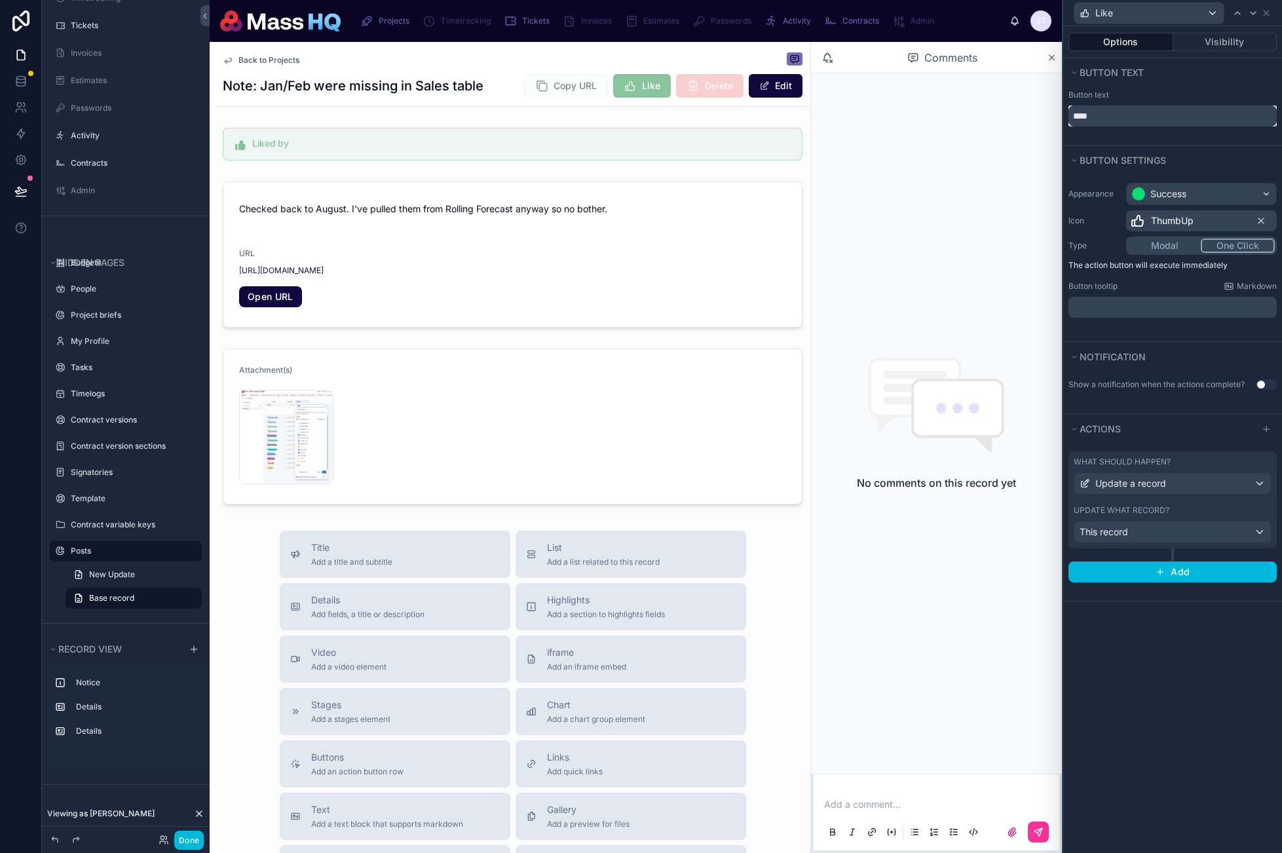
click at [1153, 120] on input "****" at bounding box center [1173, 115] width 208 height 21
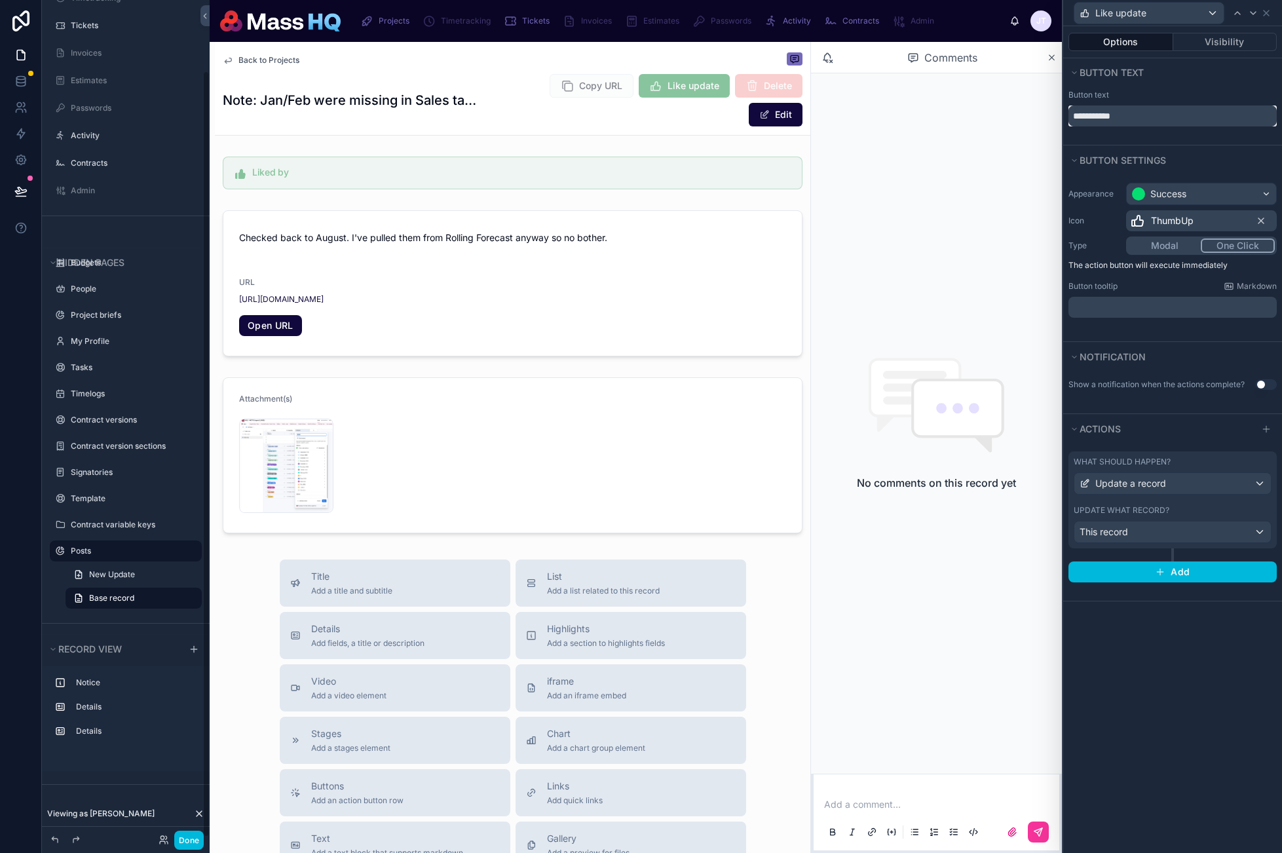
type input "**********"
click at [181, 839] on button "Done" at bounding box center [188, 840] width 29 height 19
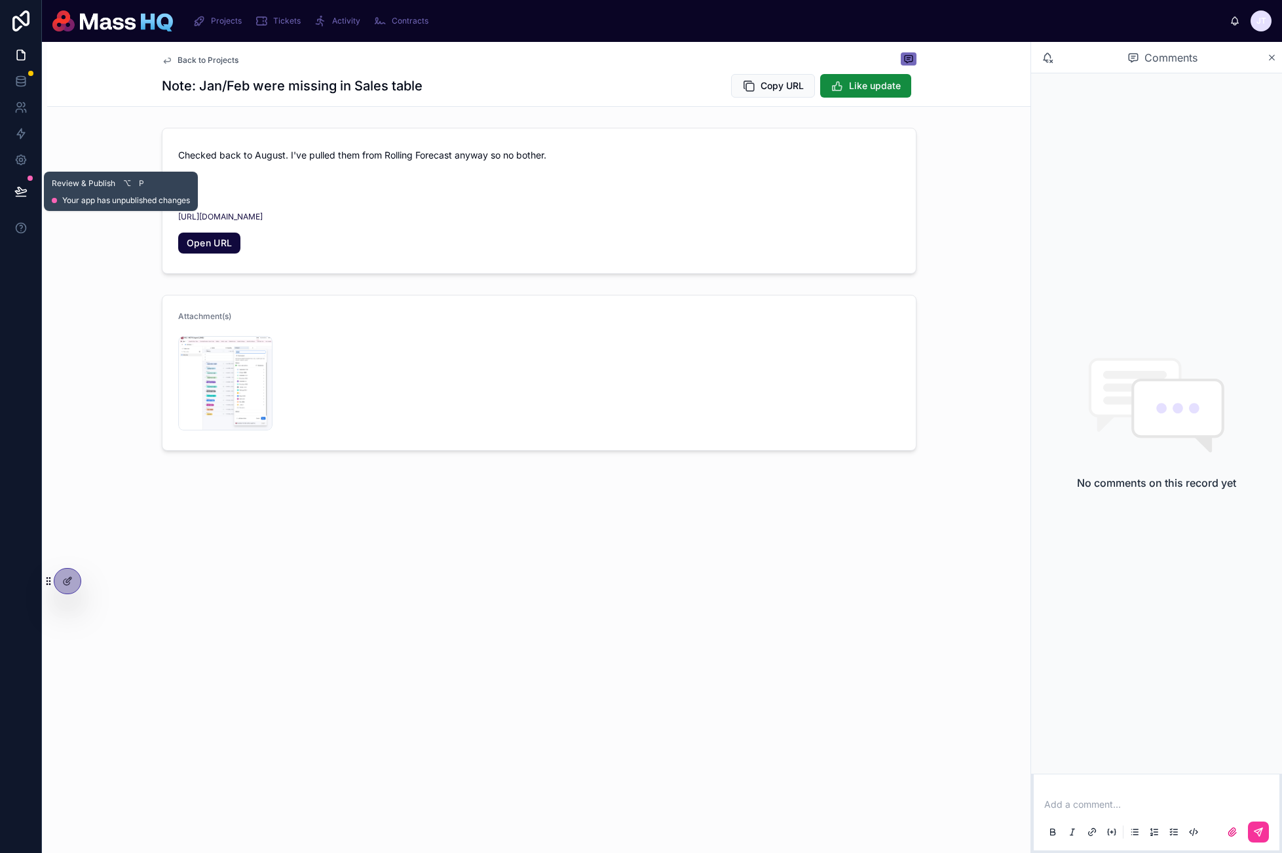
click at [16, 191] on icon at bounding box center [20, 190] width 11 height 7
click at [66, 585] on icon at bounding box center [67, 582] width 6 height 6
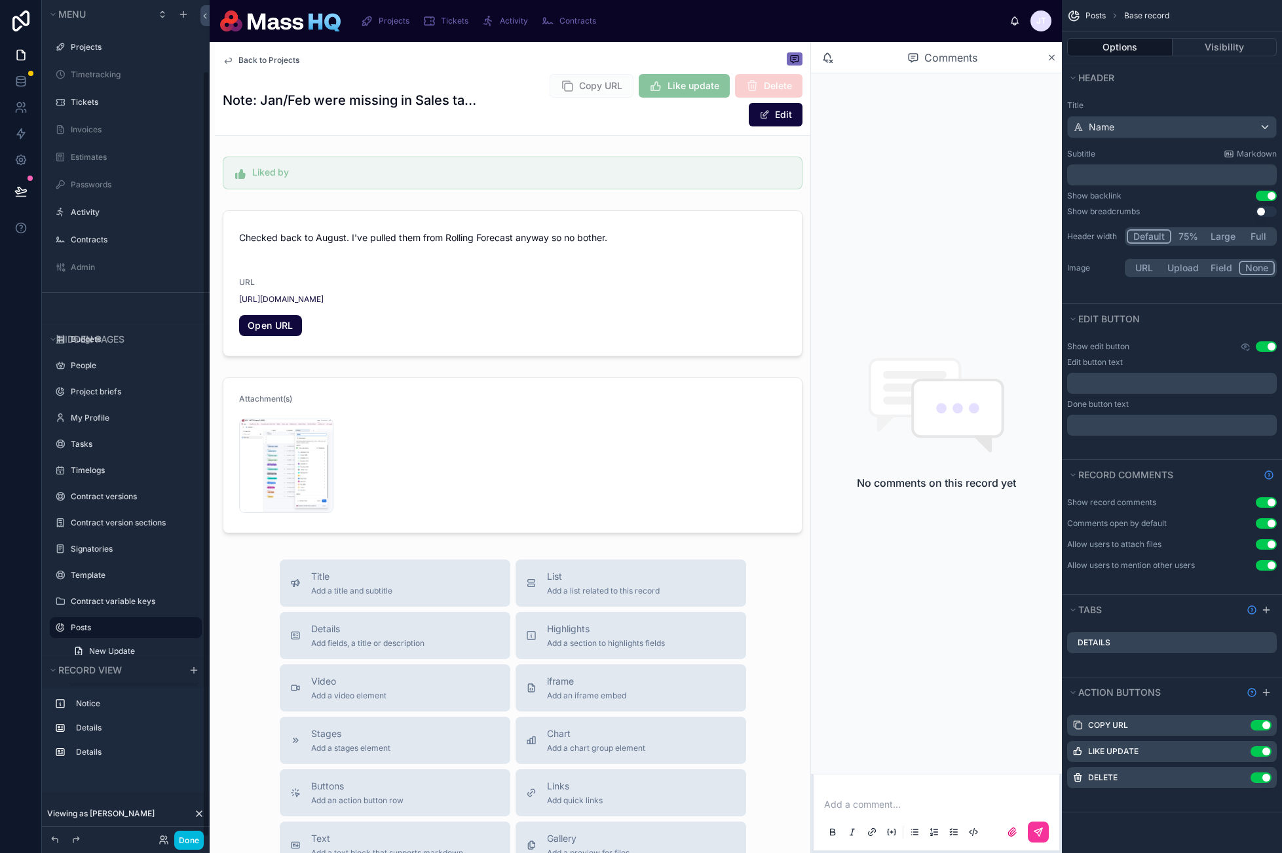
scroll to position [77, 0]
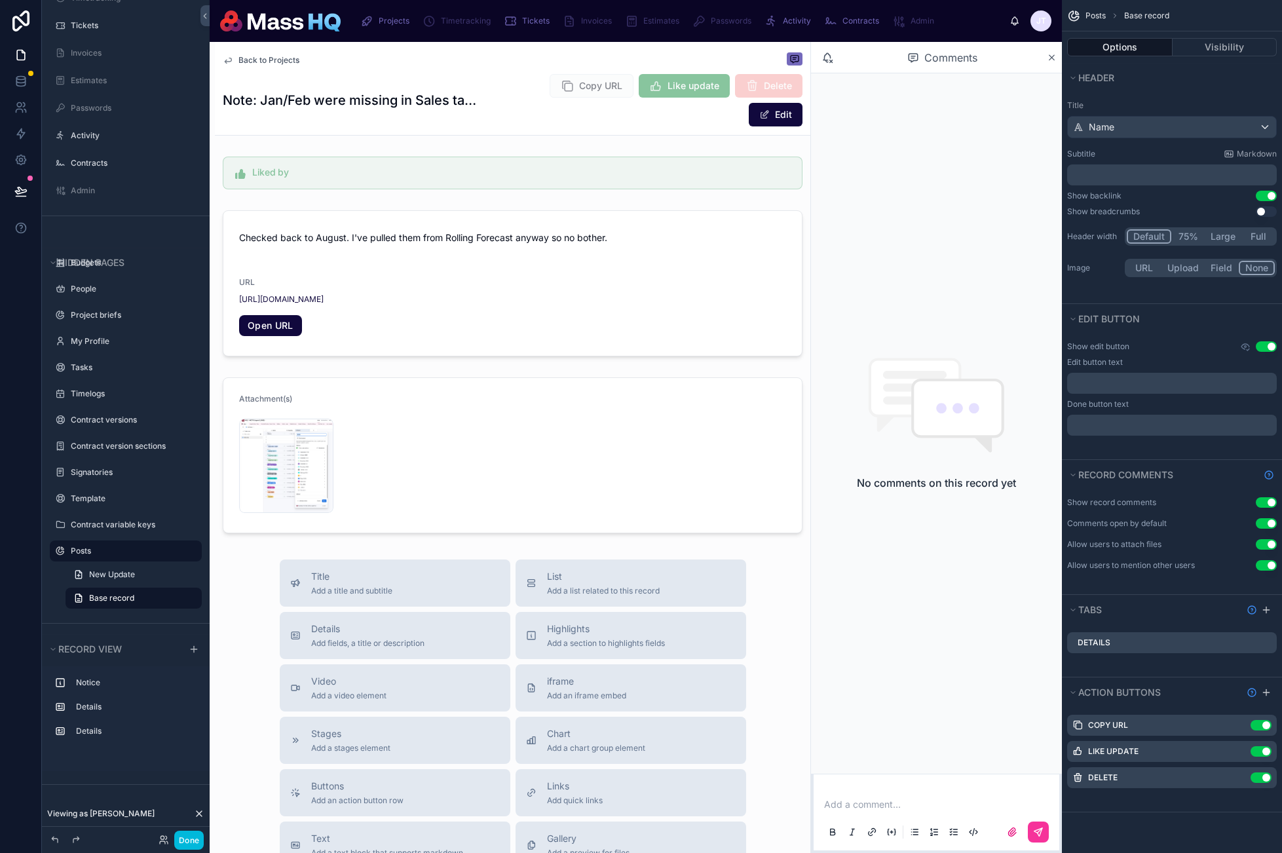
click at [0, 0] on icon "scrollable content" at bounding box center [0, 0] width 0 height 0
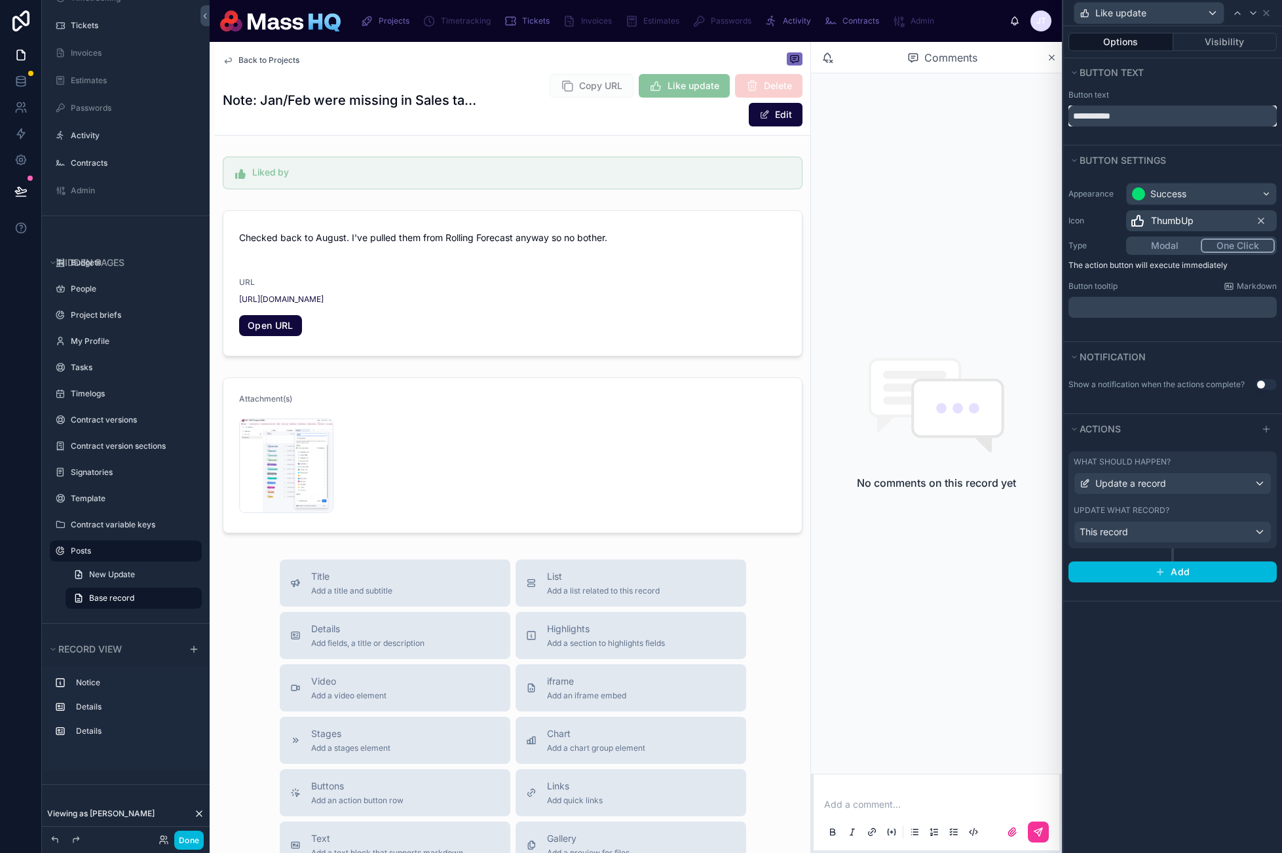
click at [1129, 115] on input "**********" at bounding box center [1173, 115] width 208 height 21
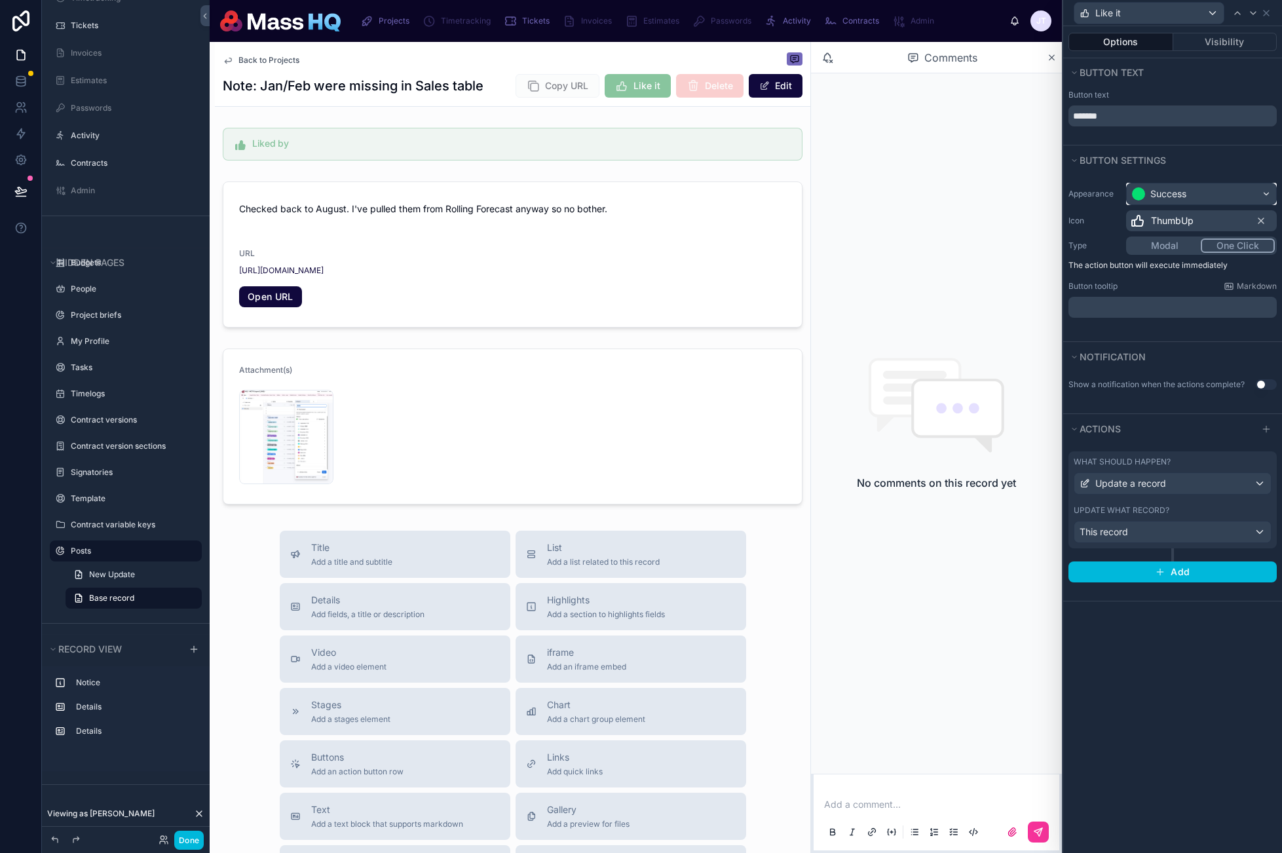
click at [1162, 199] on div "Success" at bounding box center [1168, 193] width 36 height 13
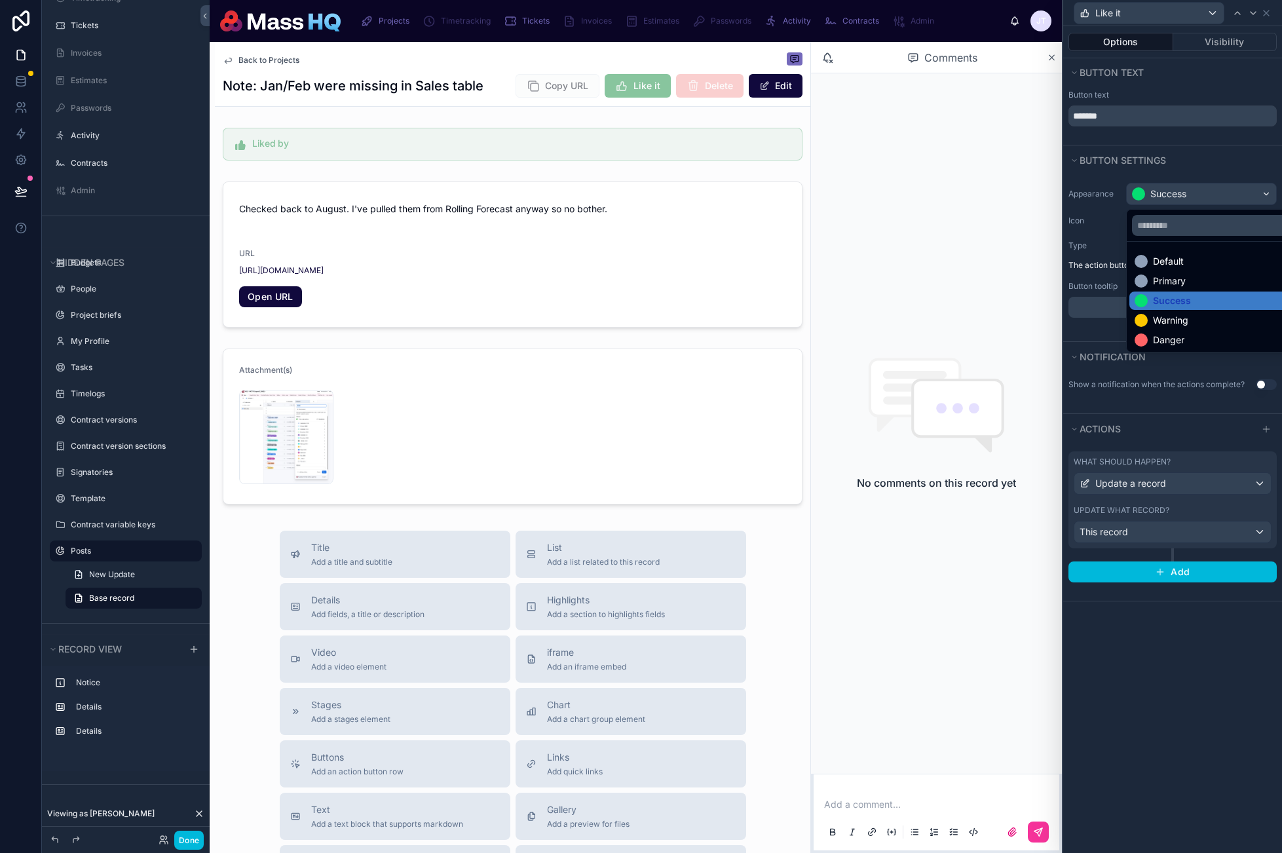
click at [1162, 200] on div at bounding box center [1172, 426] width 219 height 853
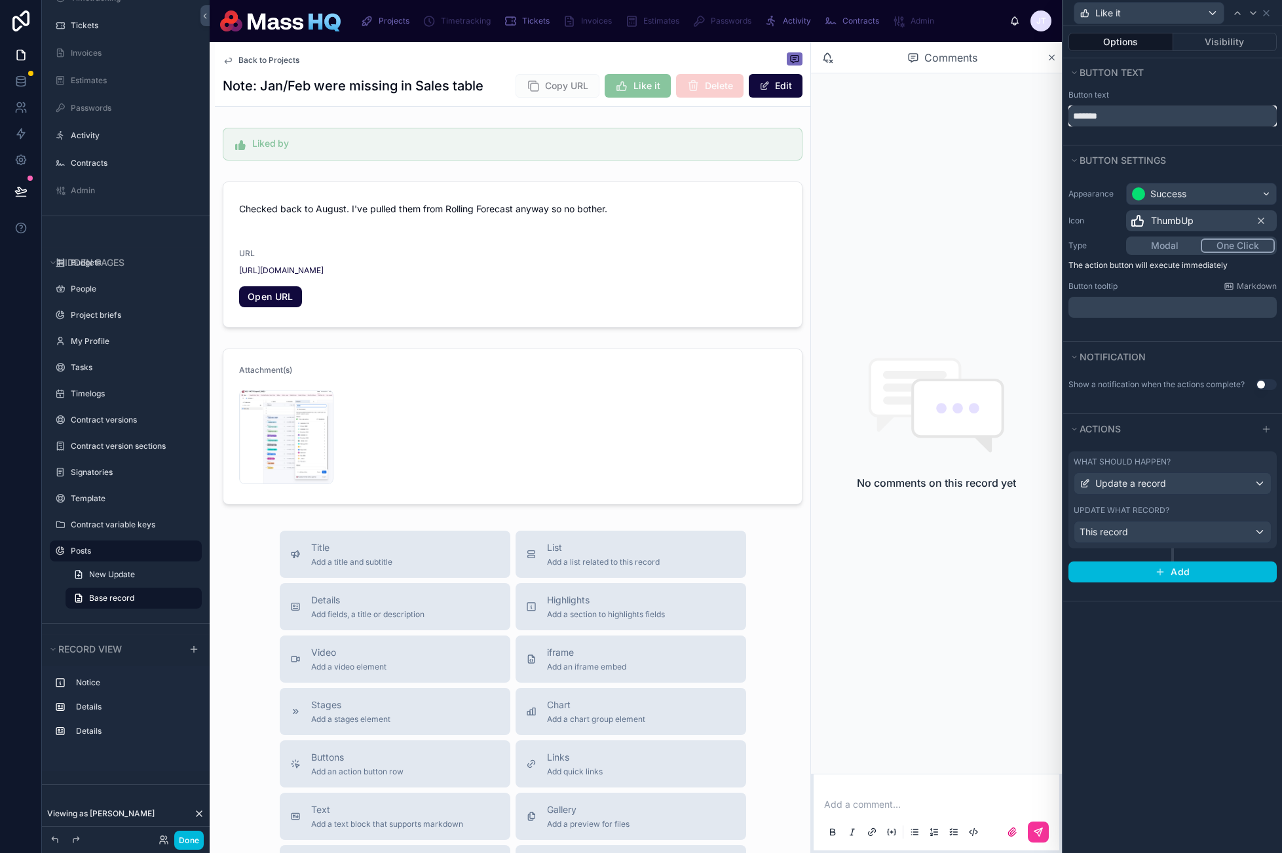
click at [1151, 119] on input "*******" at bounding box center [1173, 115] width 208 height 21
type input "****"
click at [195, 832] on button "Done" at bounding box center [188, 840] width 29 height 19
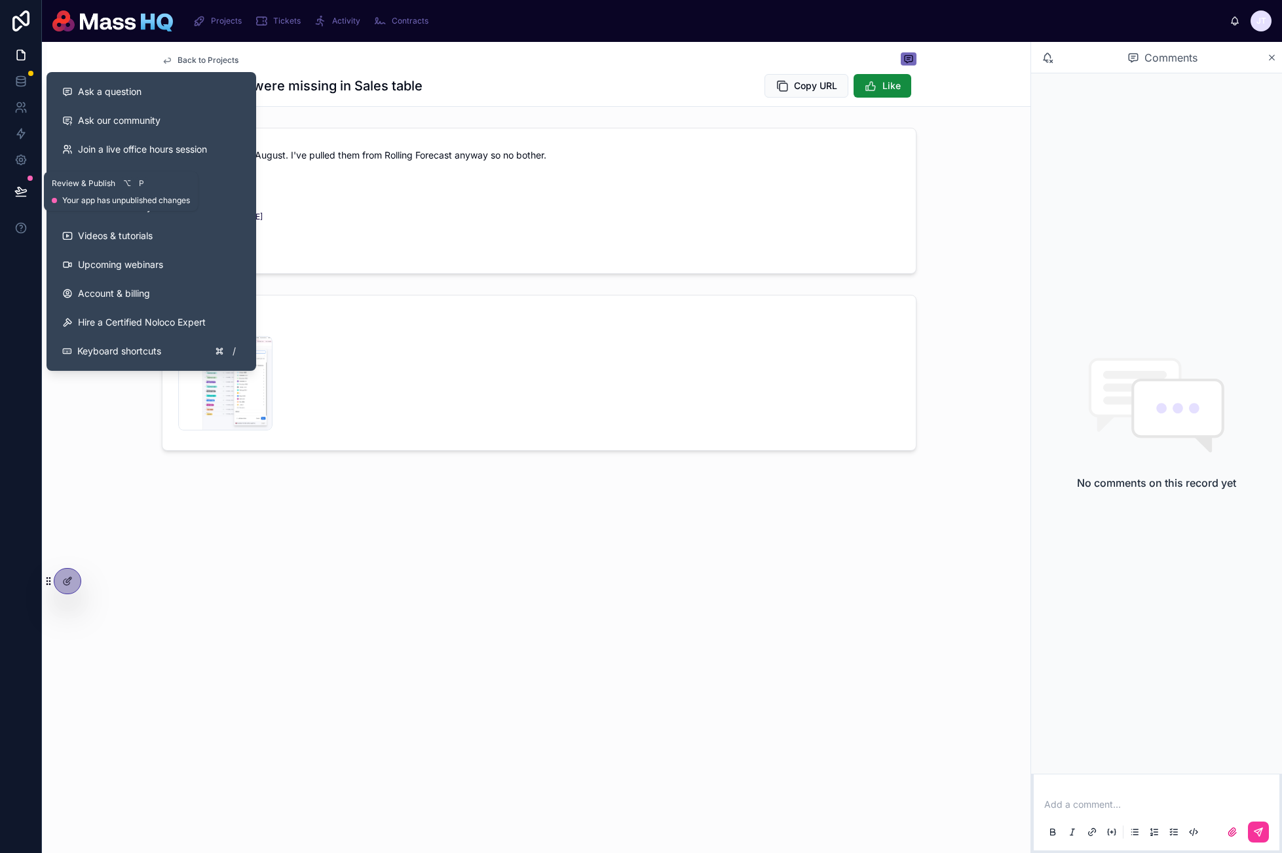
click at [31, 197] on button at bounding box center [21, 191] width 29 height 37
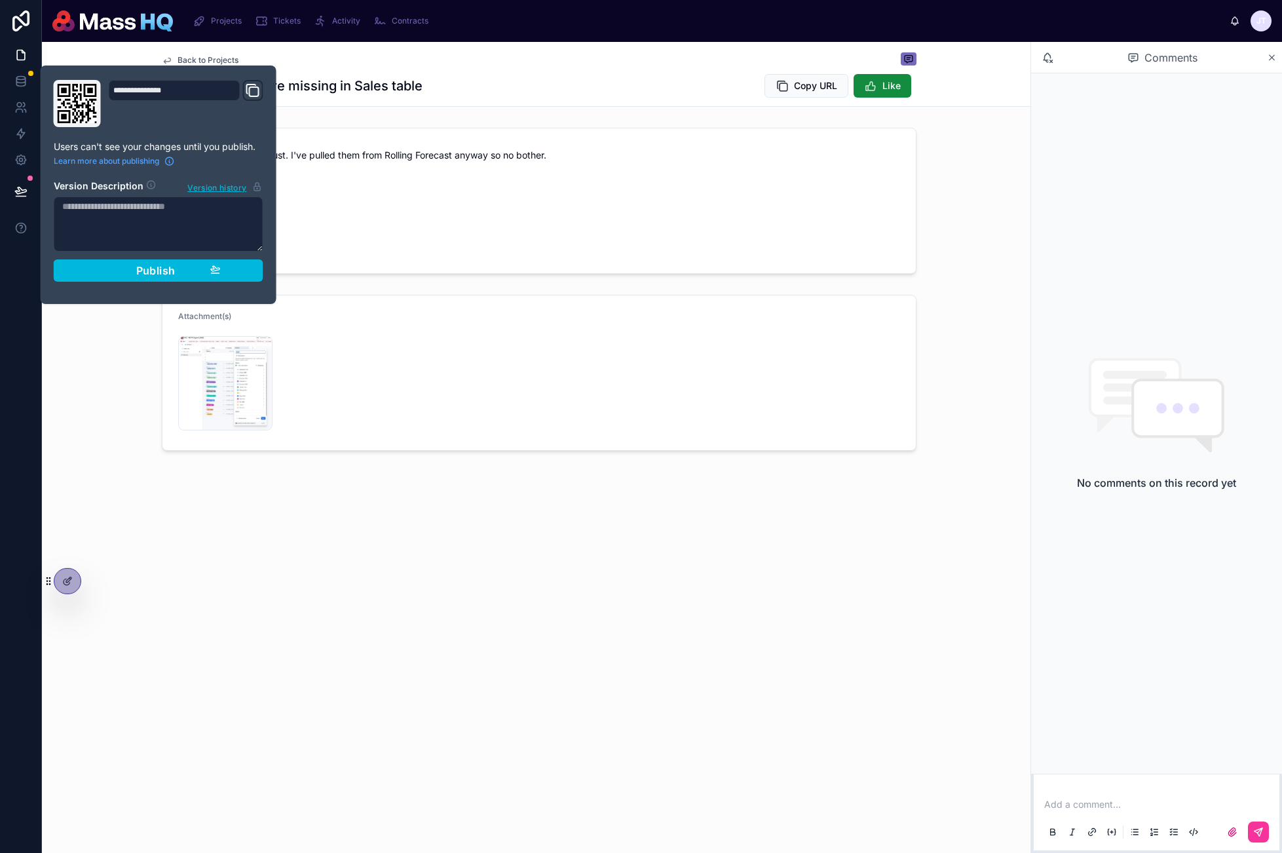
drag, startPoint x: 172, startPoint y: 276, endPoint x: 379, endPoint y: 284, distance: 207.2
click at [172, 276] on span "Publish" at bounding box center [155, 270] width 39 height 13
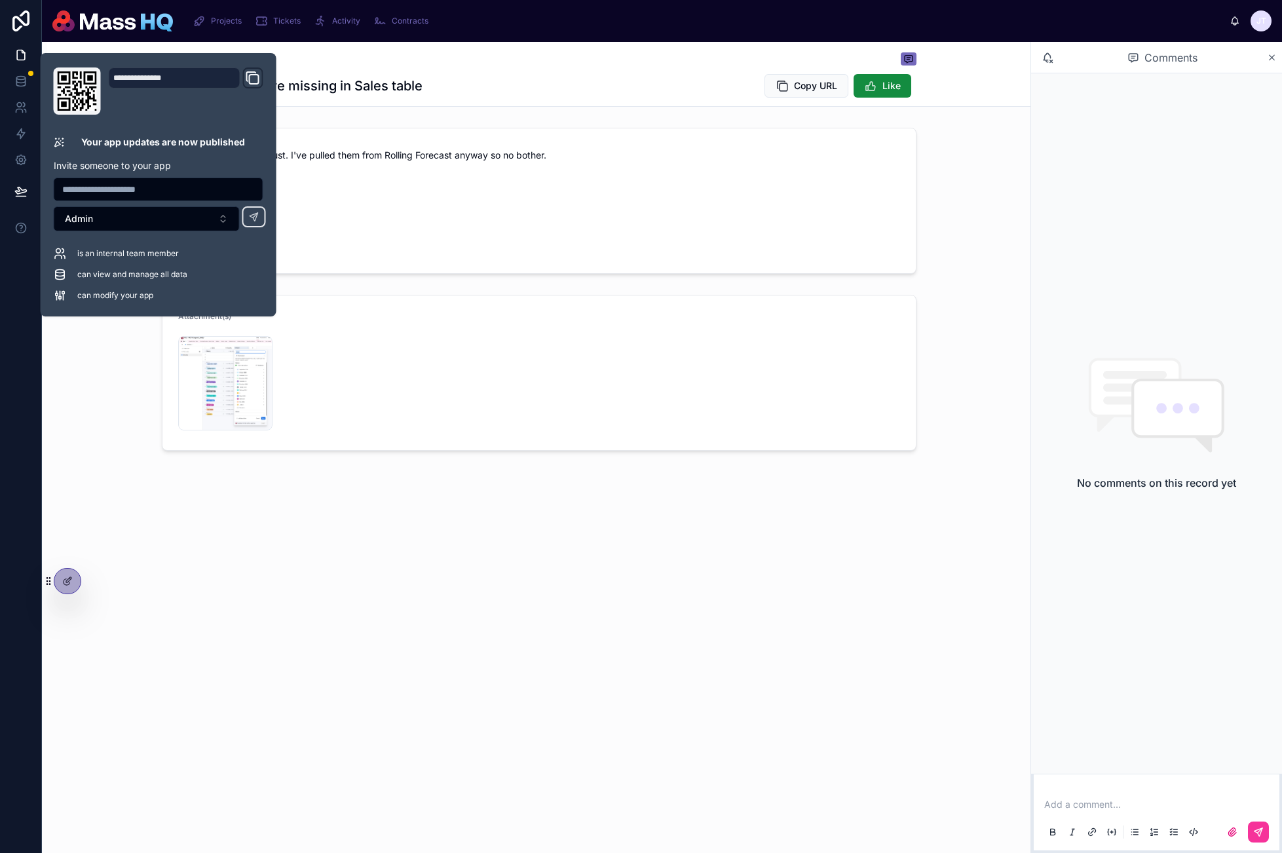
click at [983, 182] on div "Checked back to August. I've pulled them from Rolling Forecast anyway so no bot…" at bounding box center [538, 201] width 983 height 157
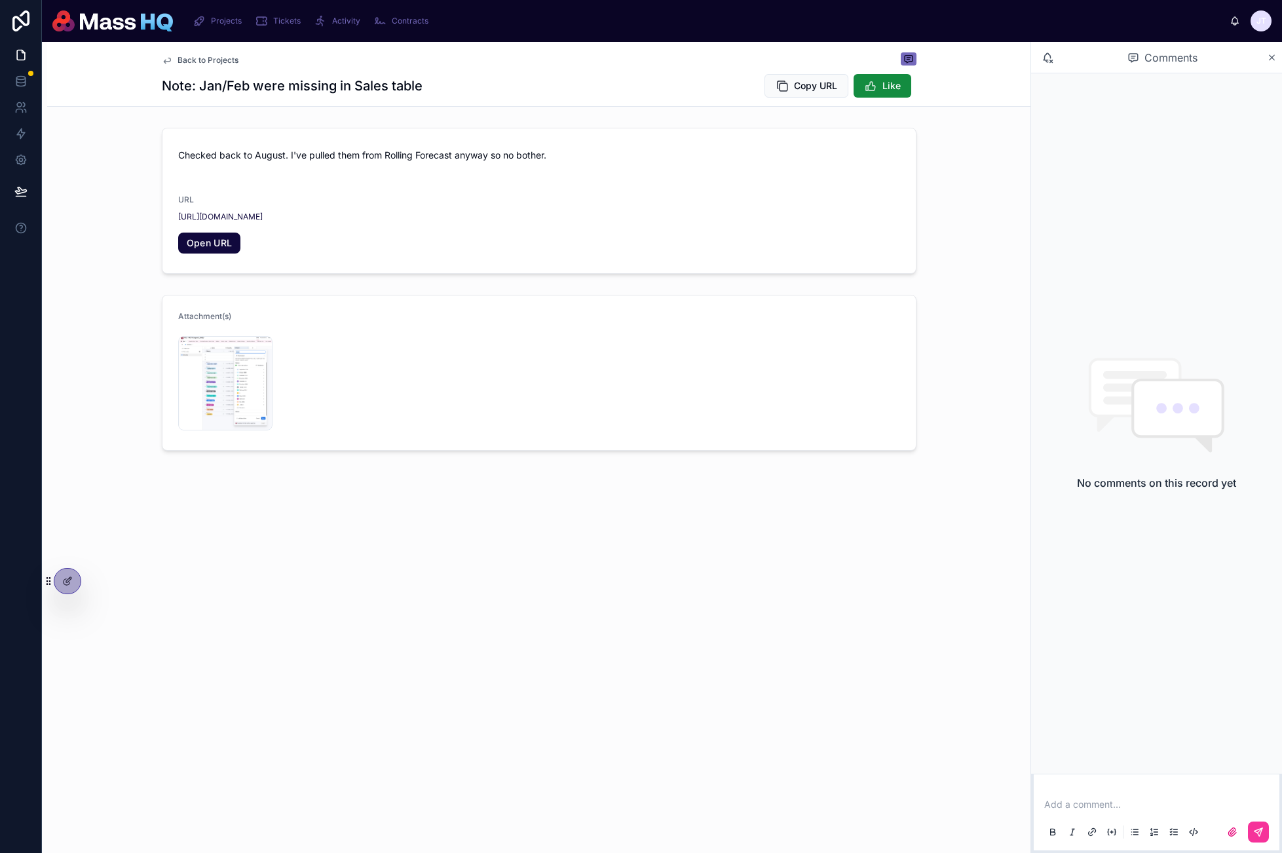
click at [185, 60] on span "Back to Projects" at bounding box center [208, 60] width 61 height 10
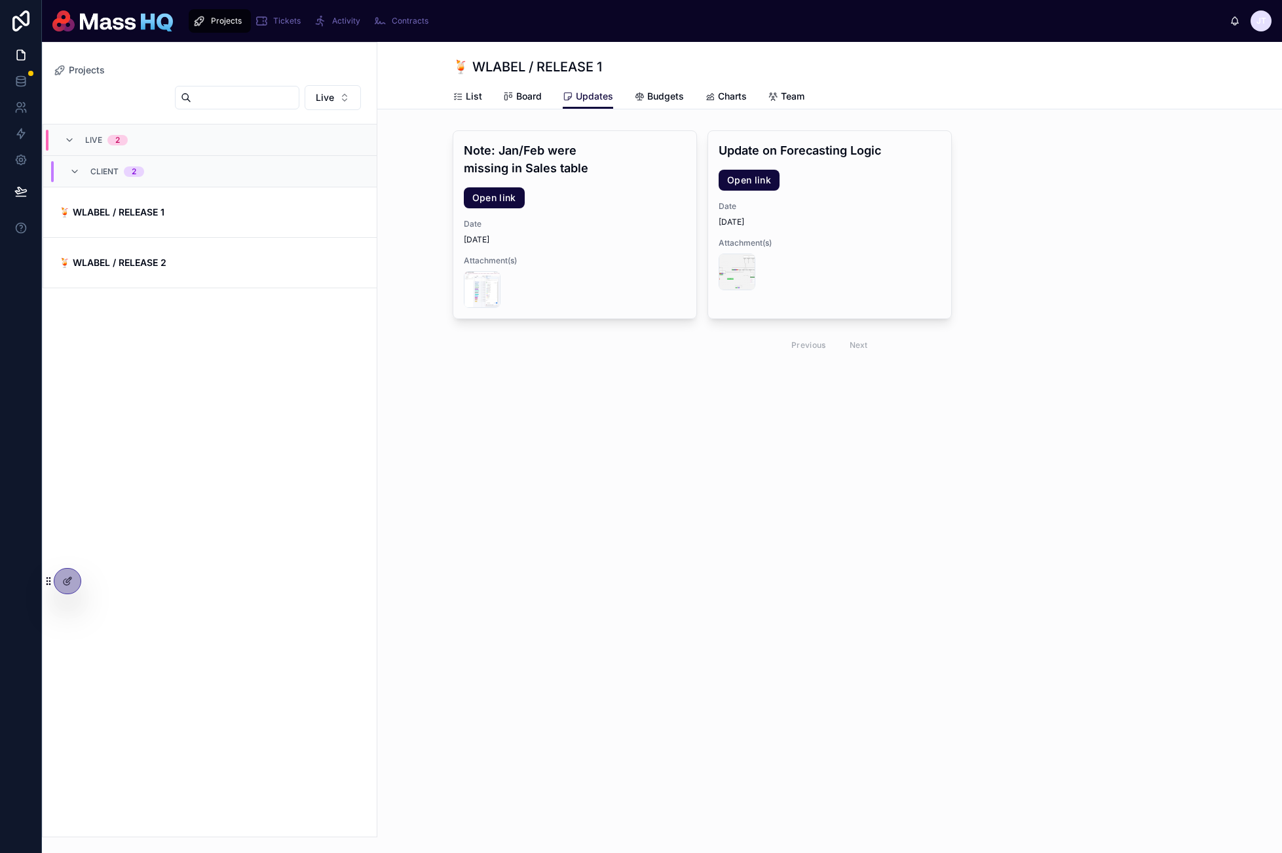
click at [526, 96] on span "Board" at bounding box center [529, 96] width 26 height 13
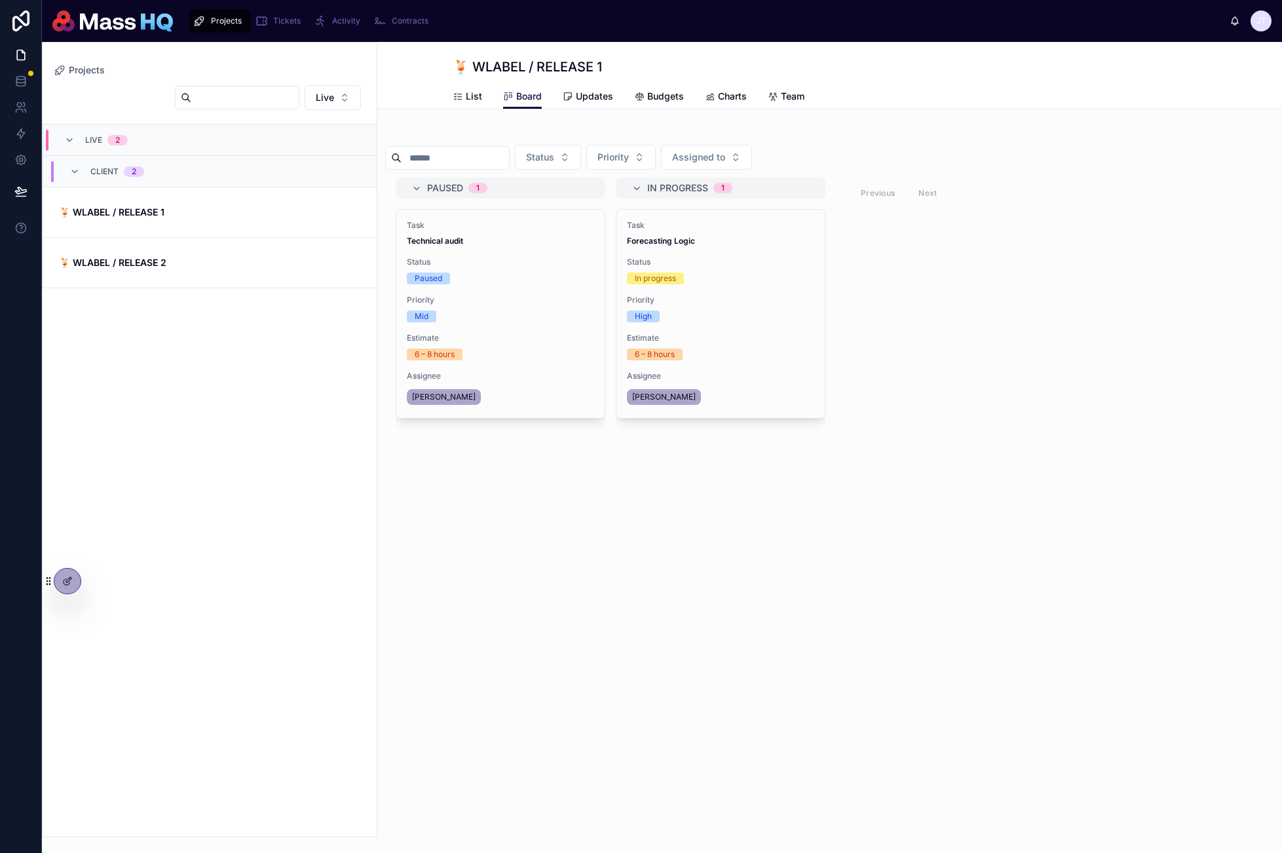
click at [464, 93] on div "List" at bounding box center [467, 96] width 29 height 13
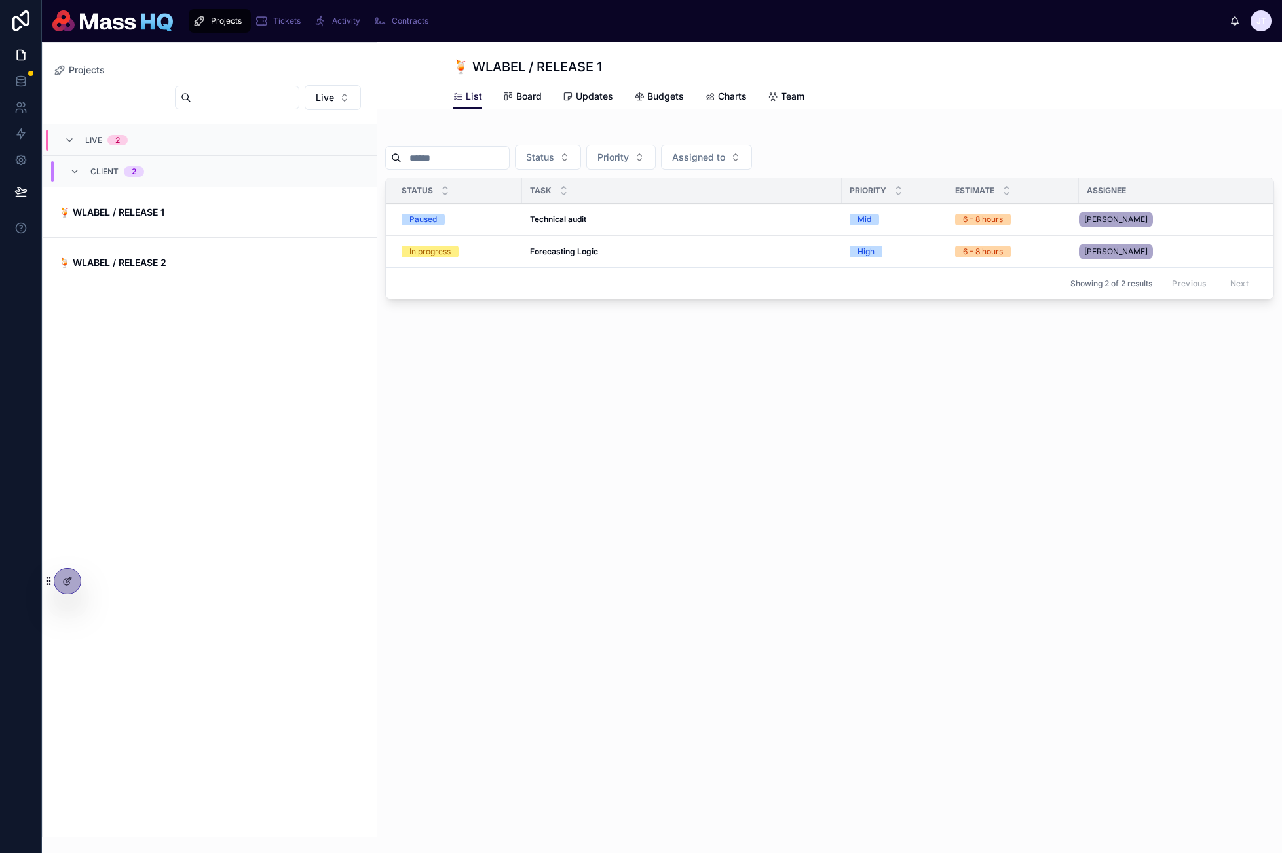
click at [833, 500] on div "Projects 🍹 WLABEL / RELEASE 1 List List Board Updates Budgets Charts Team Statu…" at bounding box center [829, 447] width 905 height 811
